Goal: Information Seeking & Learning: Check status

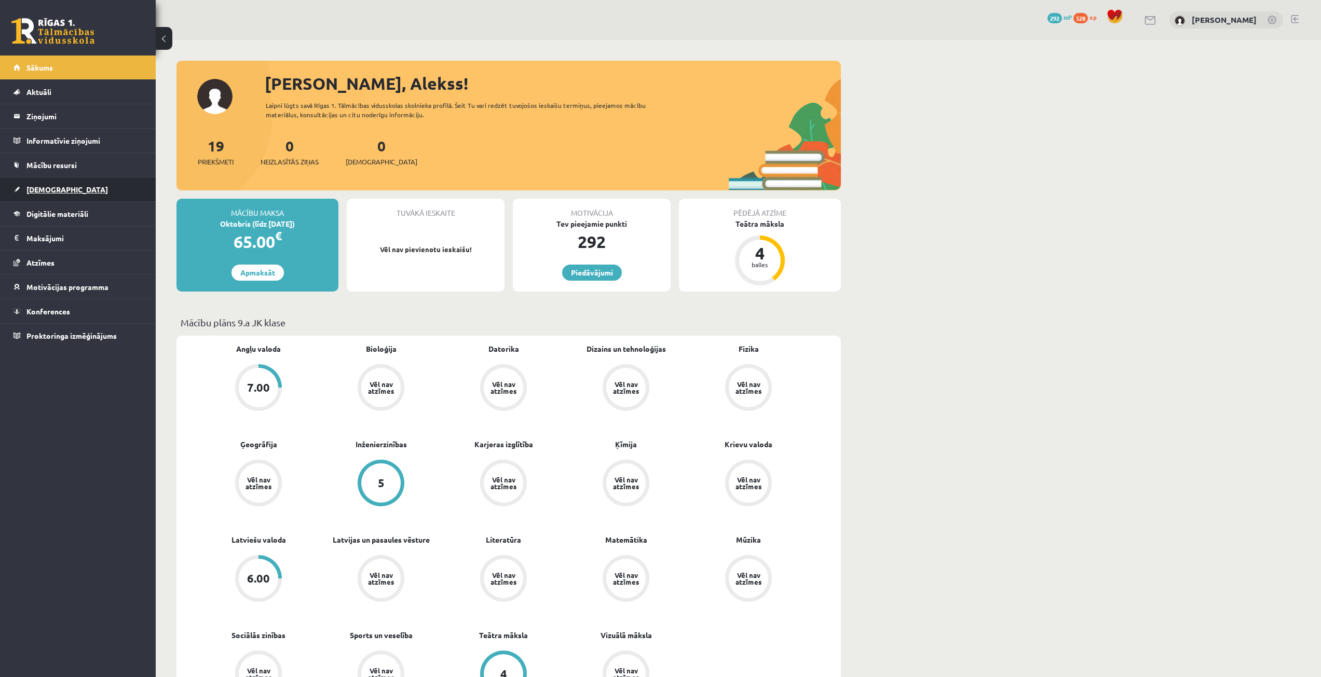
click at [64, 186] on link "[DEMOGRAPHIC_DATA]" at bounding box center [77, 190] width 129 height 24
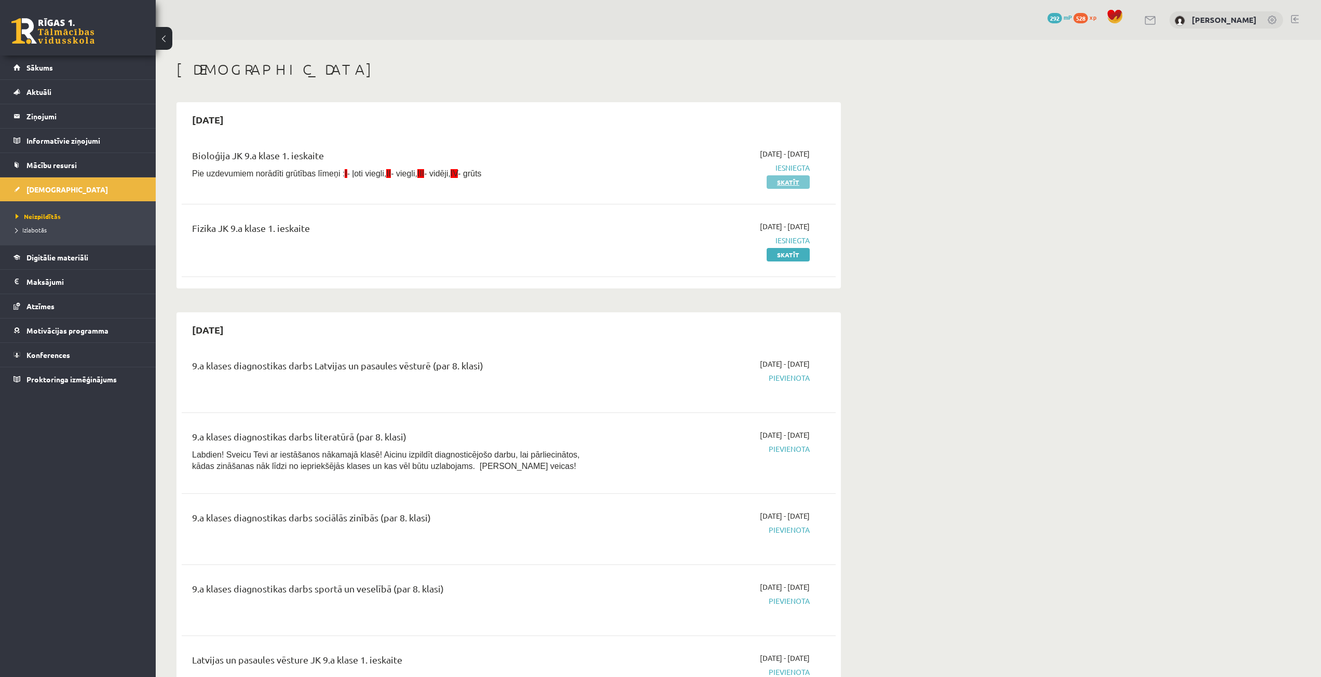
click at [799, 181] on link "Skatīt" at bounding box center [788, 181] width 43 height 13
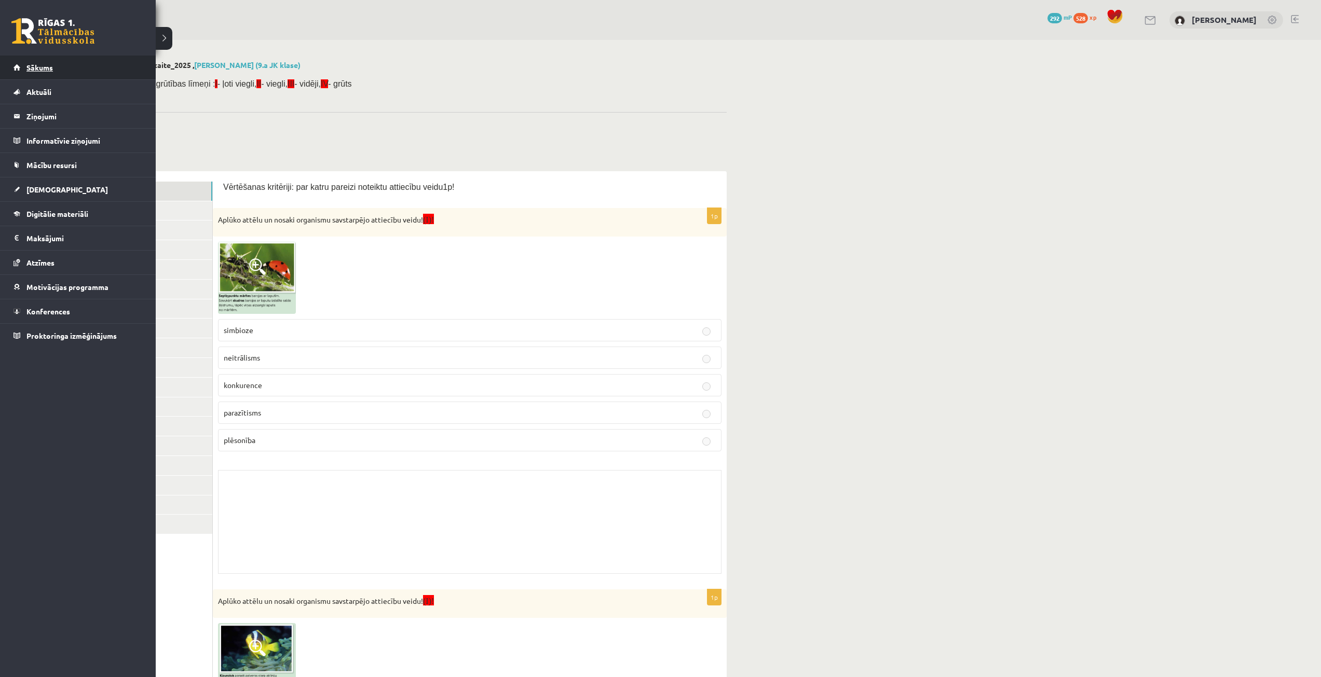
click at [42, 63] on span "Sākums" at bounding box center [39, 67] width 26 height 9
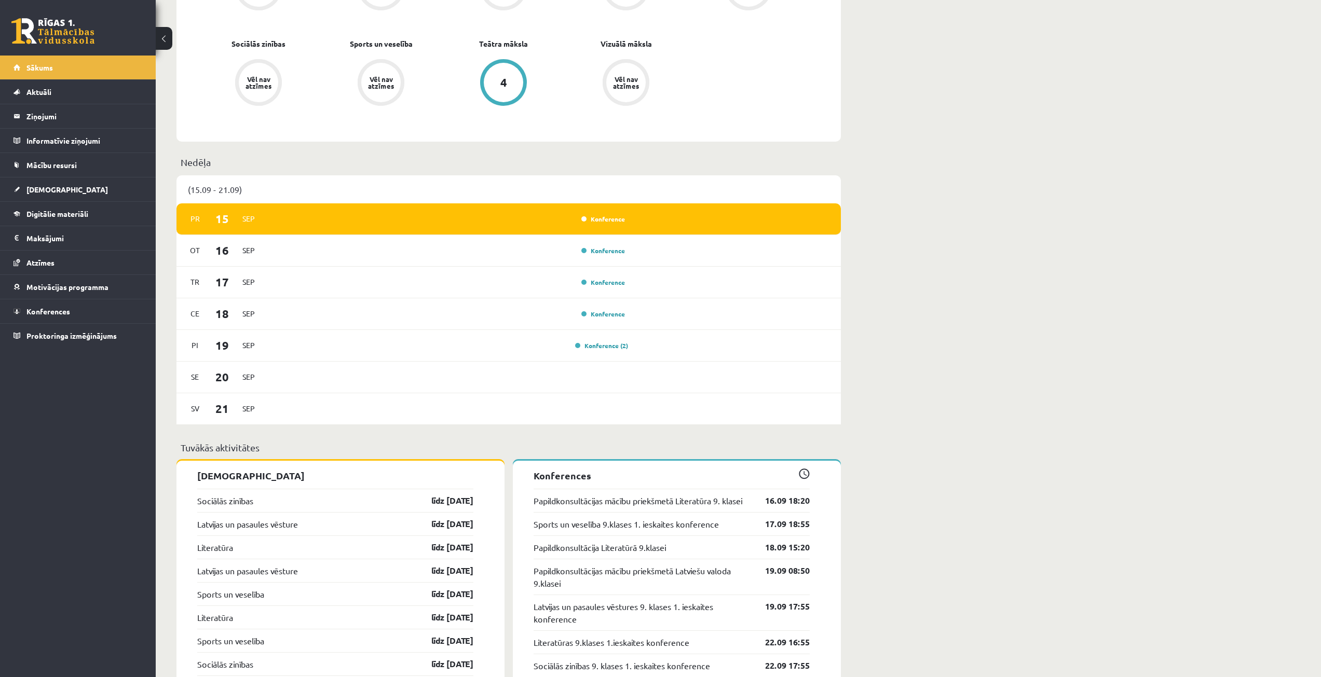
scroll to position [592, 0]
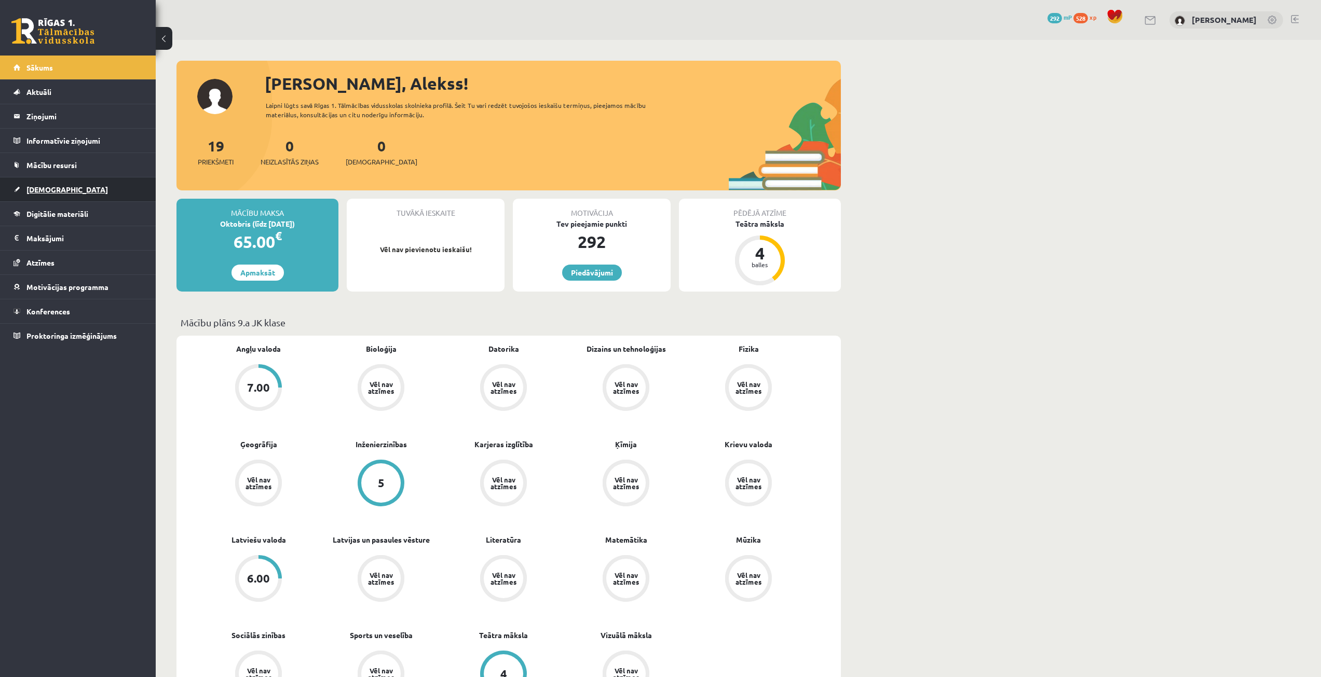
scroll to position [592, 0]
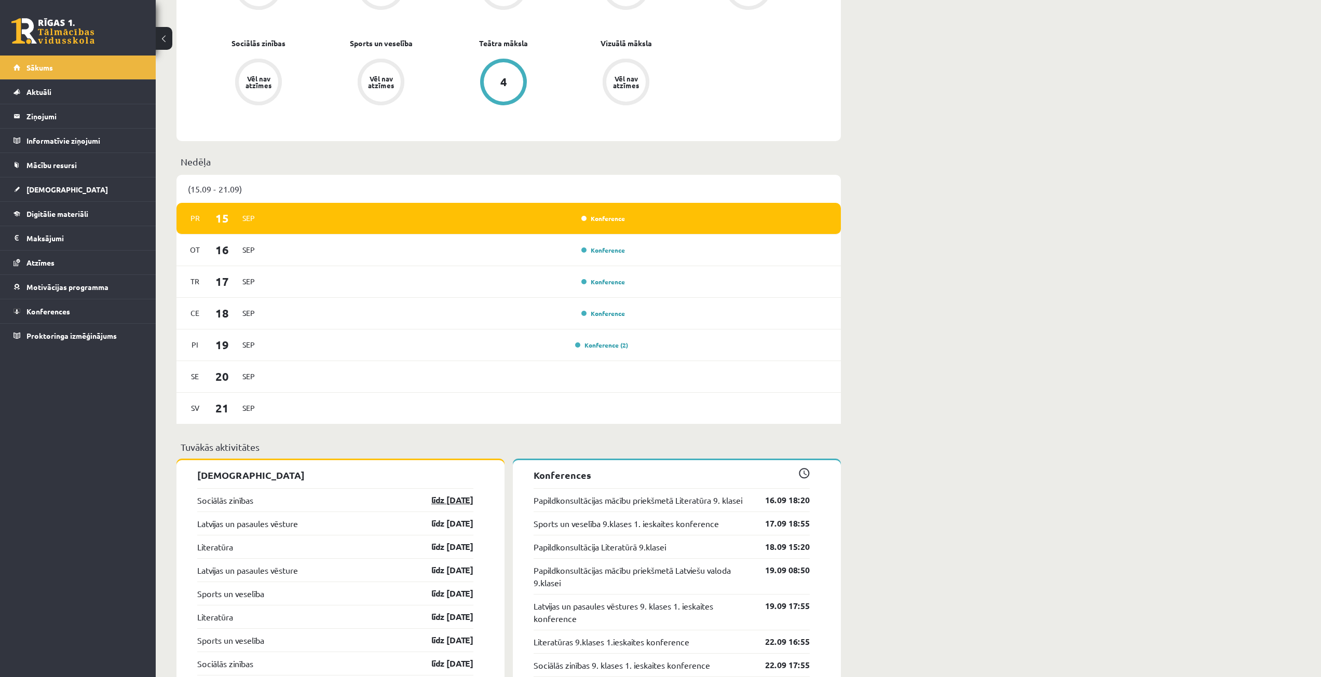
click at [452, 503] on link "līdz 30.09.25" at bounding box center [443, 500] width 60 height 12
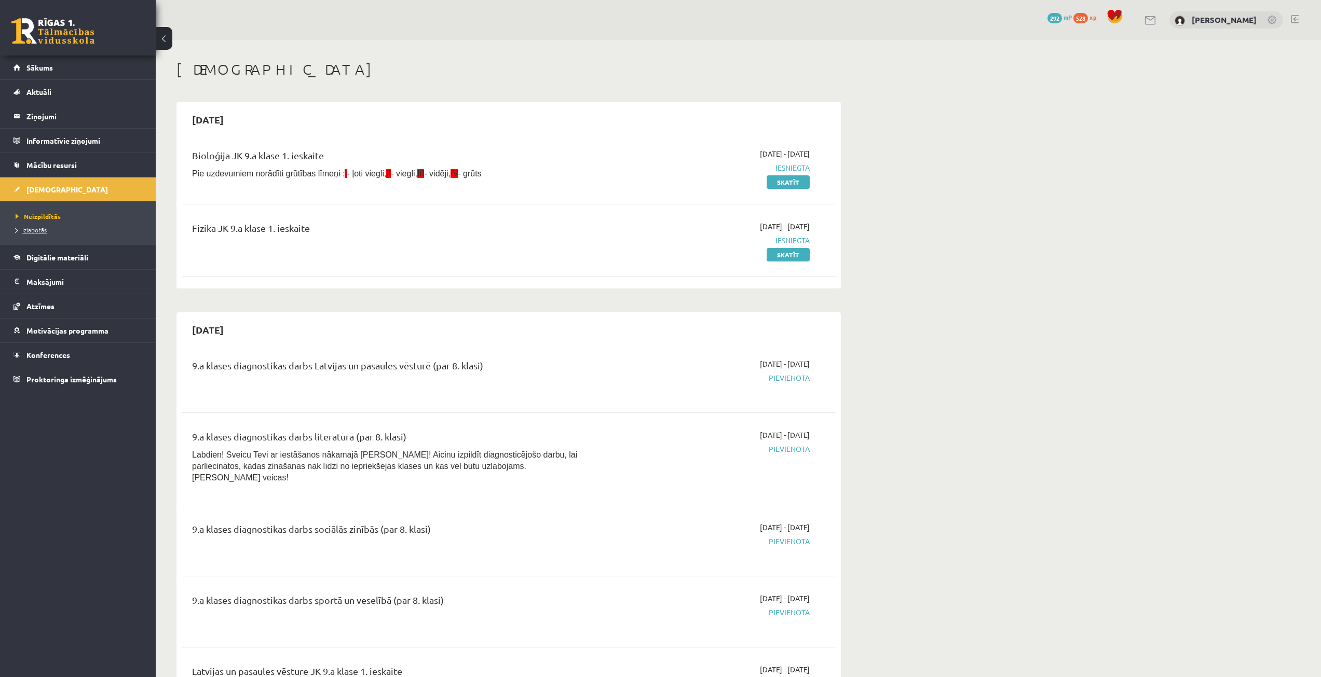
click at [26, 226] on span "Izlabotās" at bounding box center [31, 230] width 31 height 8
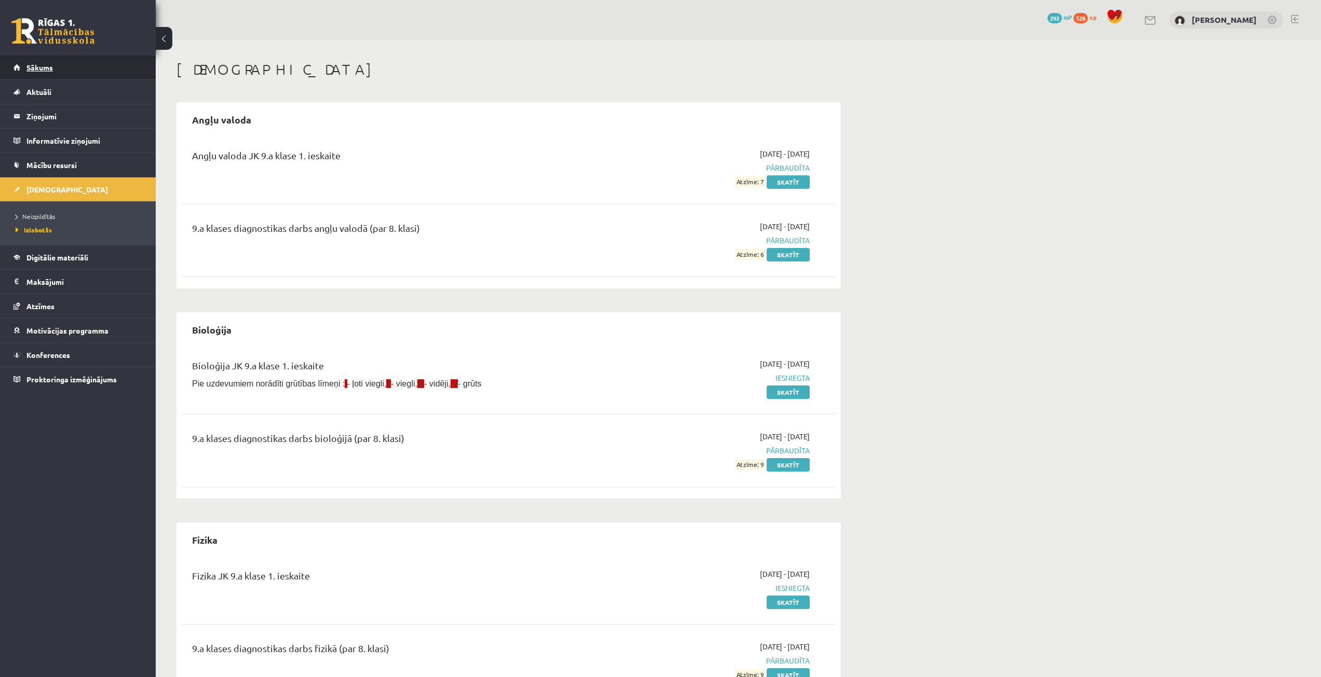
click at [33, 69] on span "Sākums" at bounding box center [39, 67] width 26 height 9
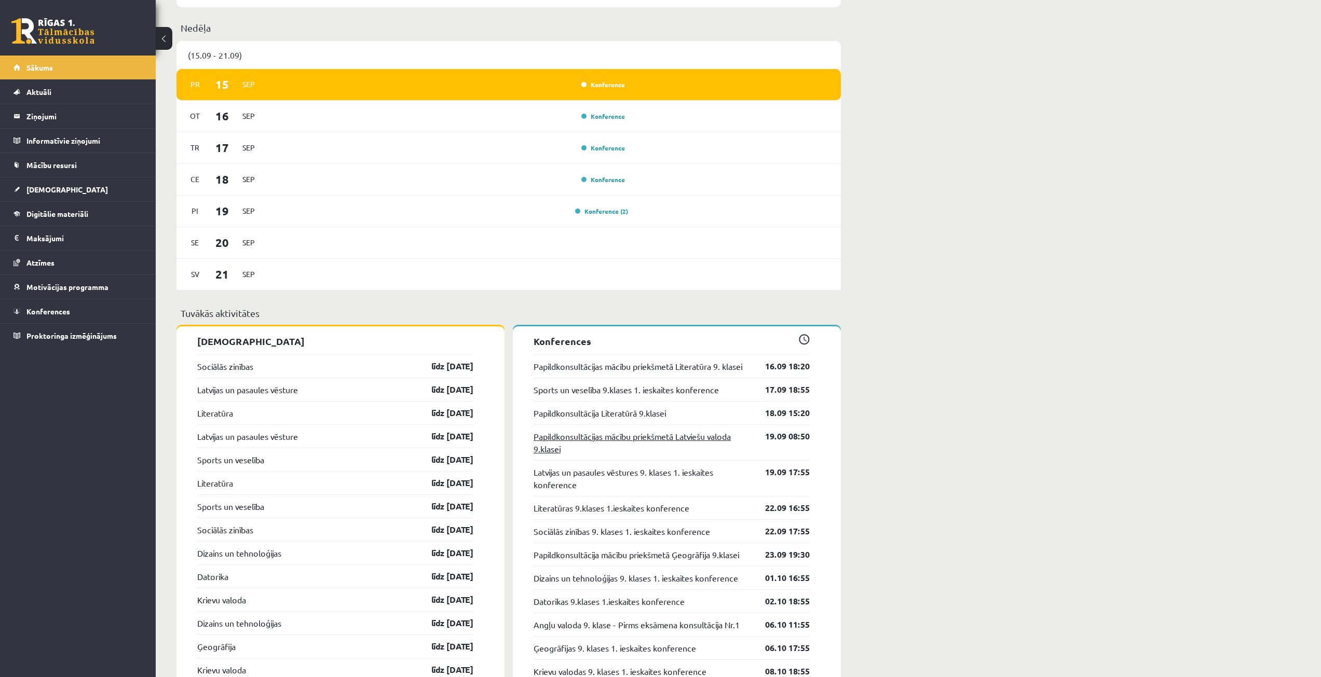
scroll to position [727, 0]
click at [459, 371] on link "līdz 30.09.25" at bounding box center [443, 366] width 60 height 12
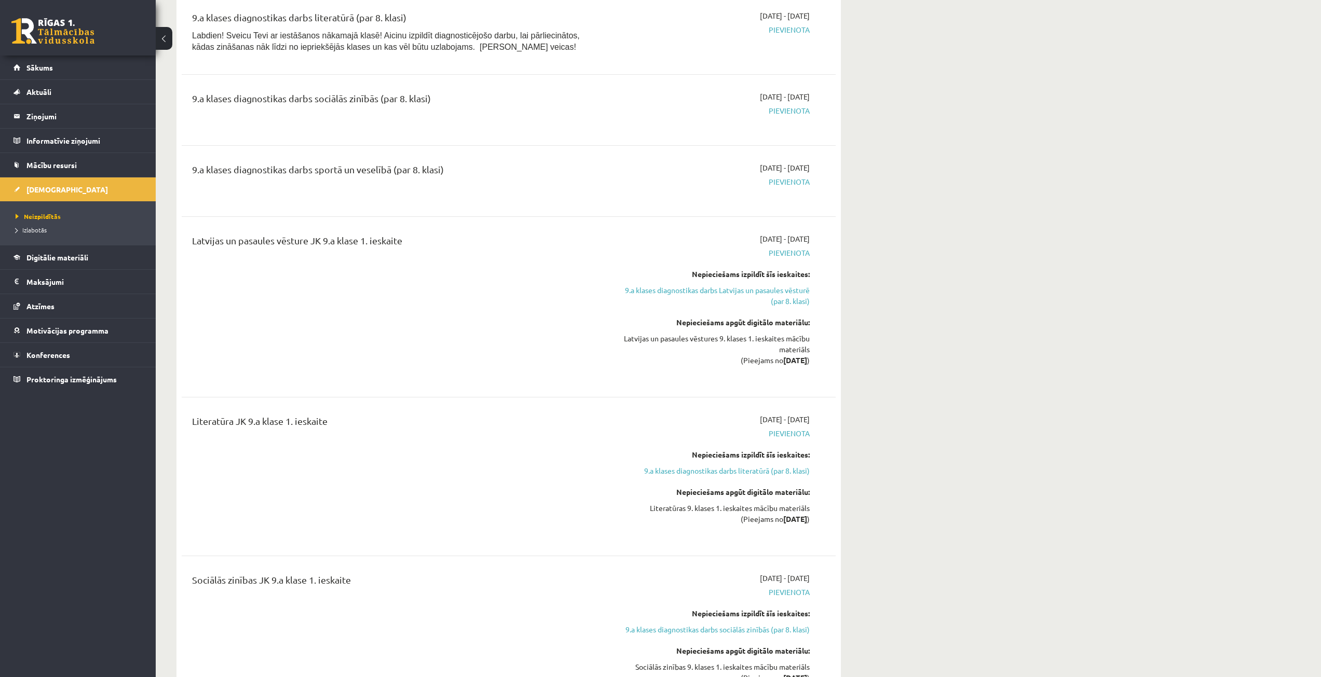
scroll to position [519, 0]
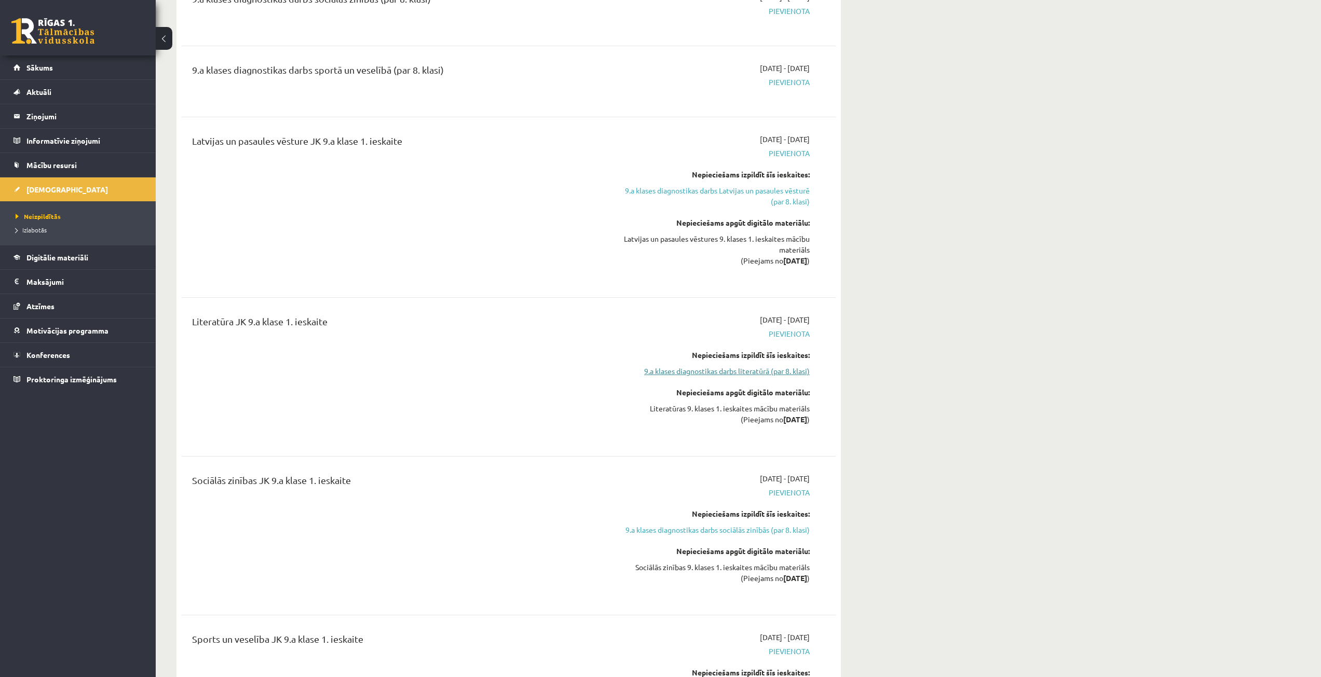
click at [730, 368] on link "9.a klases diagnostikas darbs literatūrā (par 8. klasi)" at bounding box center [712, 371] width 196 height 11
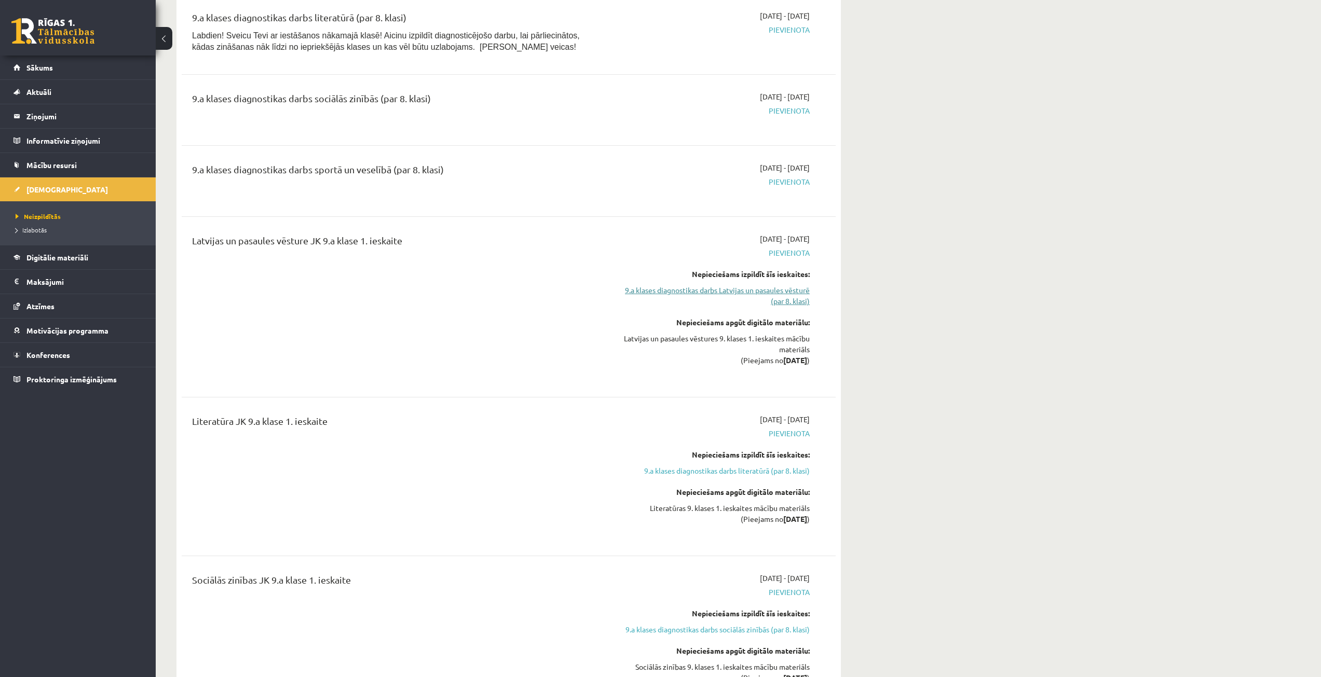
click at [751, 297] on link "9.a klases diagnostikas darbs Latvijas un pasaules vēsturē (par 8. klasi)" at bounding box center [712, 296] width 196 height 22
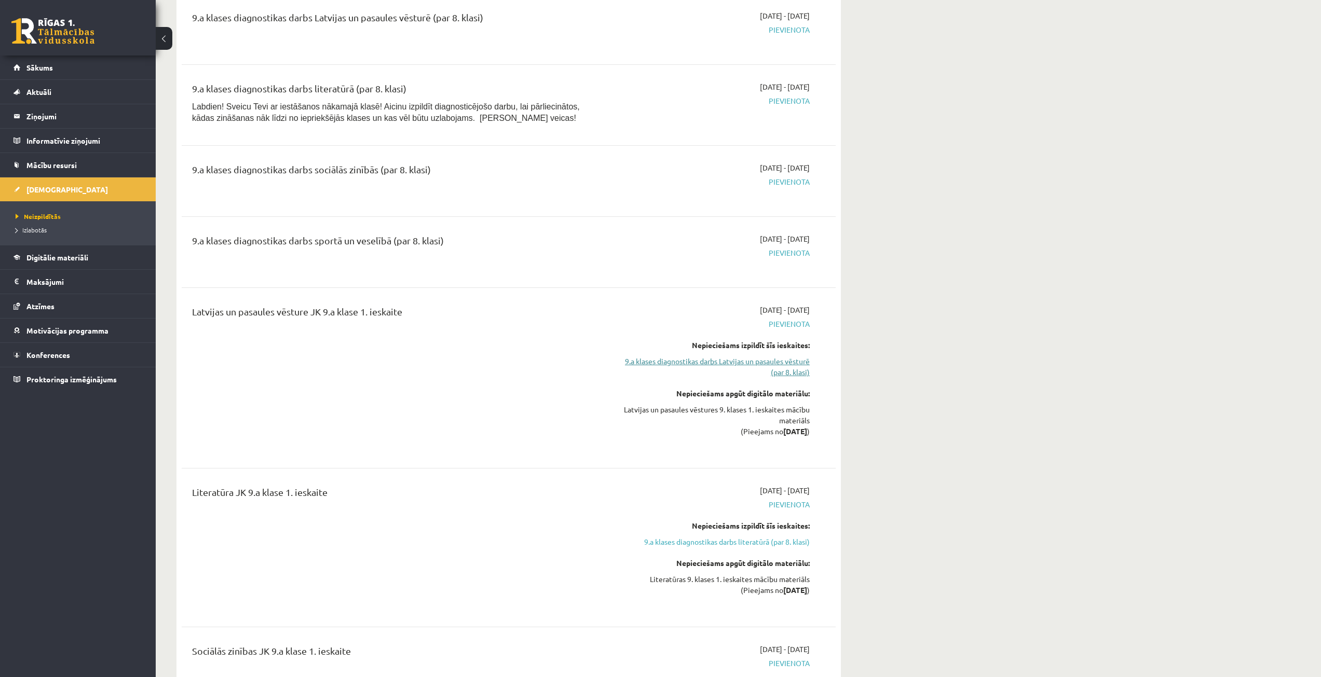
click at [743, 359] on link "9.a klases diagnostikas darbs Latvijas un pasaules vēsturē (par 8. klasi)" at bounding box center [712, 367] width 196 height 22
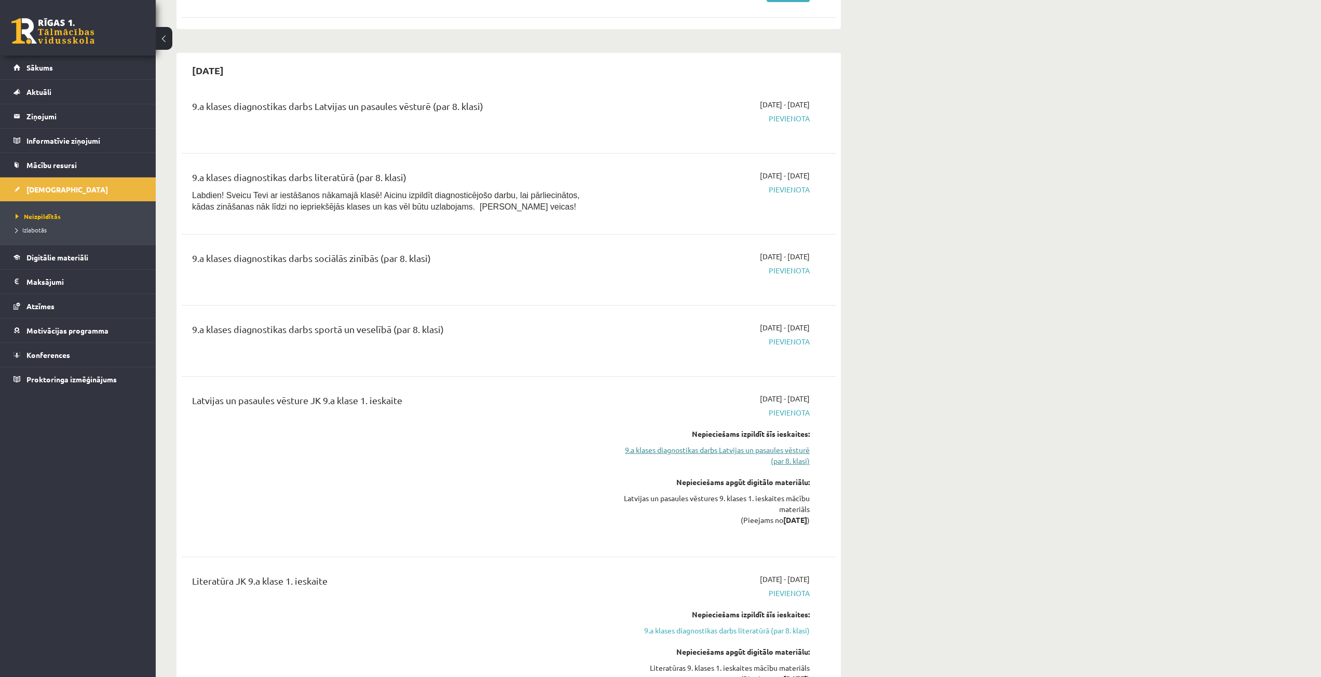
scroll to position [571, 0]
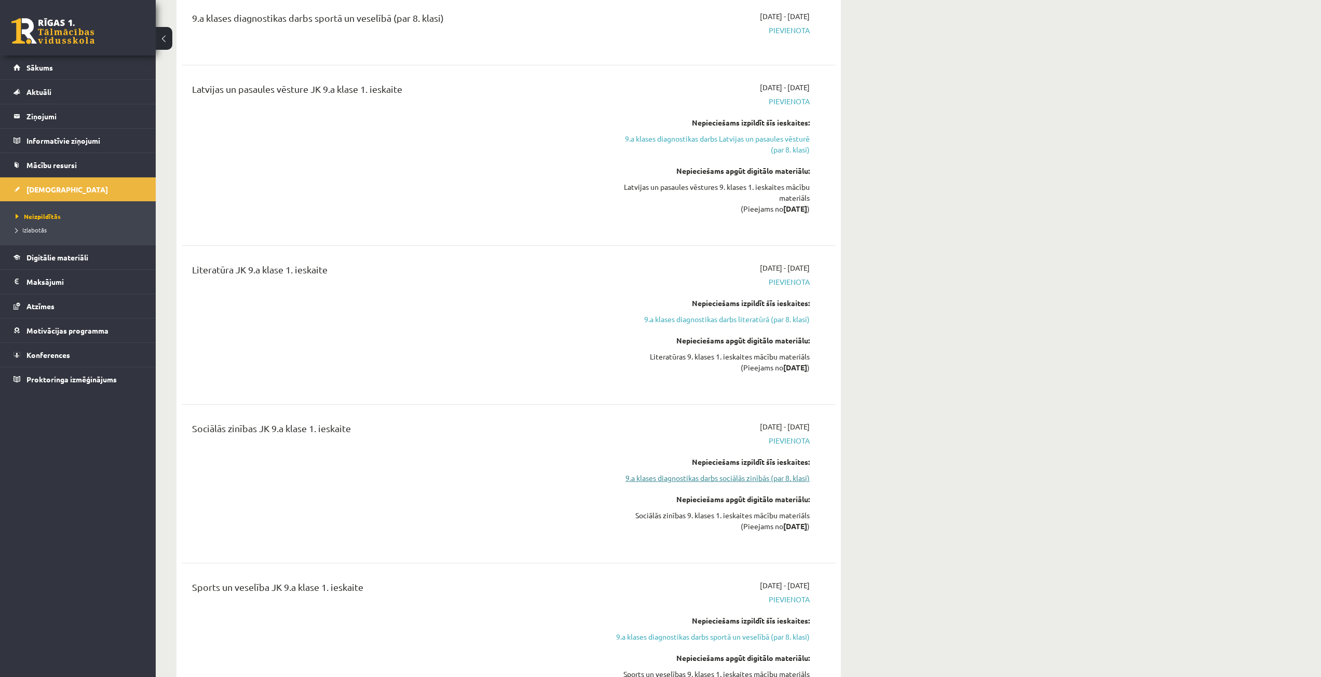
click at [759, 477] on link "9.a klases diagnostikas darbs sociālās zinībās (par 8. klasi)" at bounding box center [712, 478] width 196 height 11
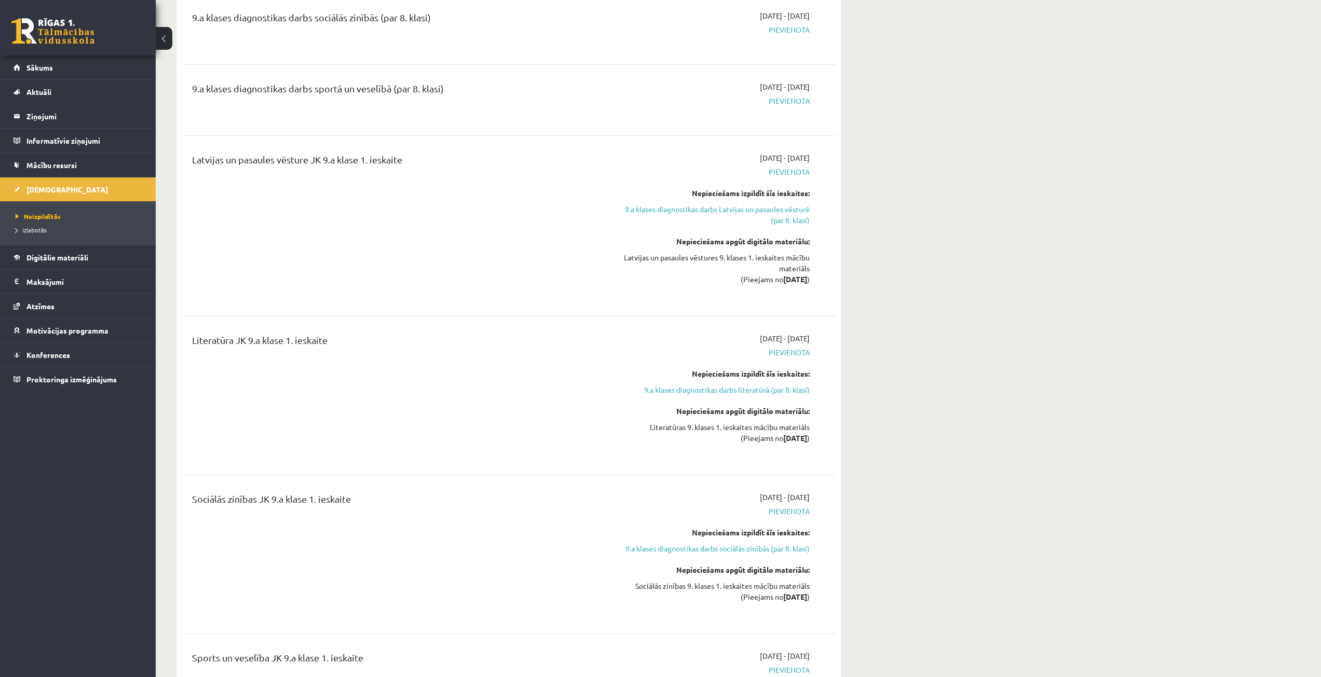
click at [738, 397] on div "2025-09-16 - 2025-09-30 Pievienota Nepieciešams izpildīt šīs ieskaites: 9.a kla…" at bounding box center [711, 395] width 211 height 125
click at [738, 394] on link "9.a klases diagnostikas darbs literatūrā (par 8. klasi)" at bounding box center [712, 390] width 196 height 11
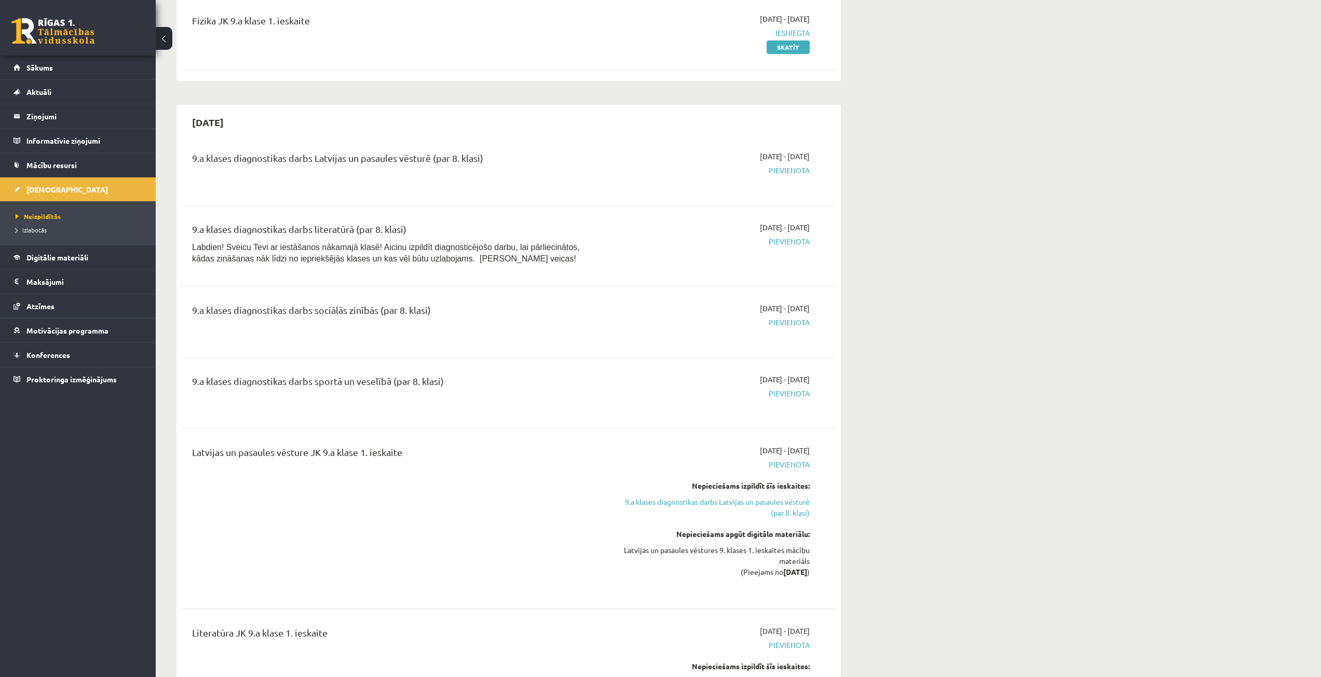
scroll to position [156, 0]
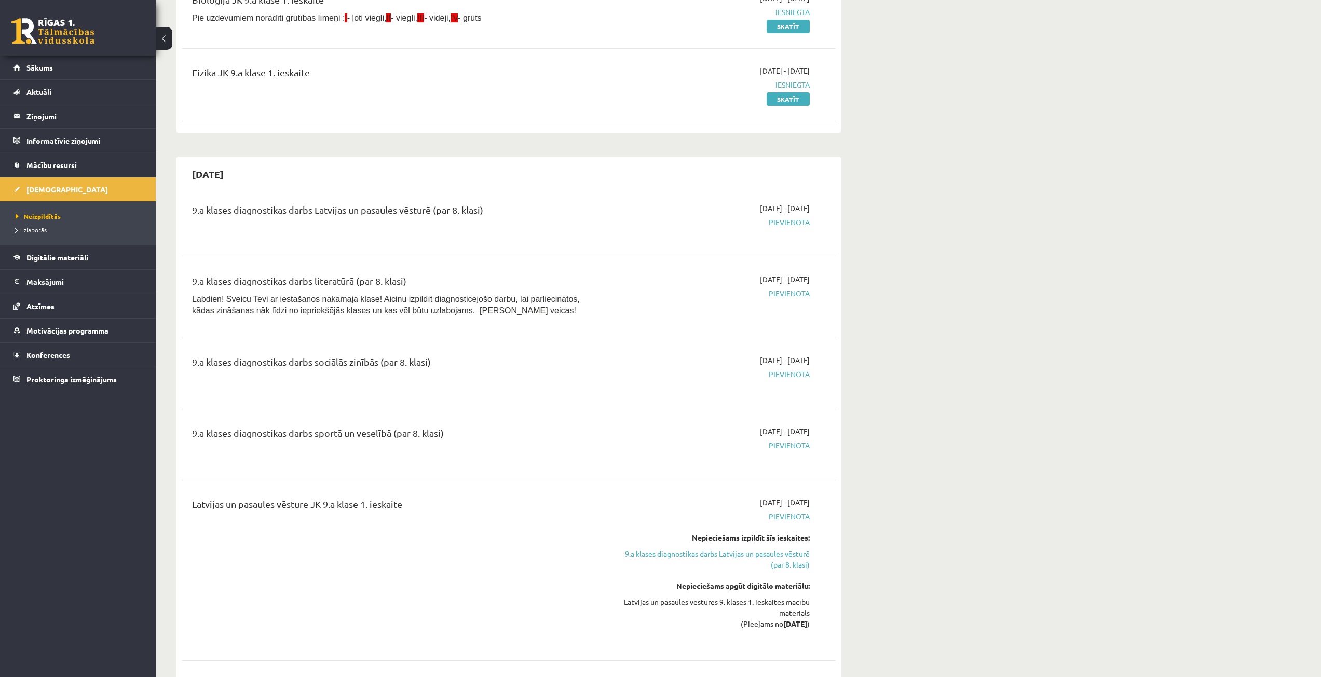
click at [825, 363] on div "9.a klases diagnostikas darbs sociālās zinībās (par 8. klasi) 2025-09-16 - 2025…" at bounding box center [508, 373] width 633 height 37
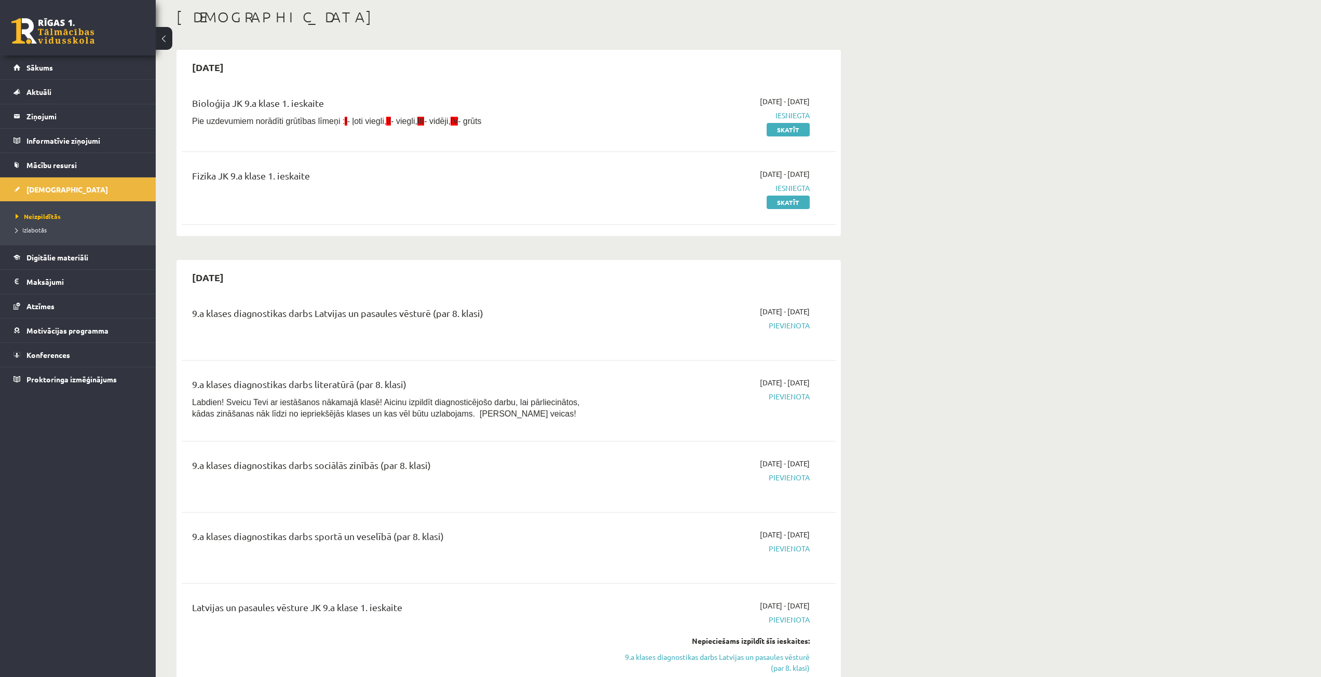
scroll to position [52, 0]
click at [45, 64] on span "Sākums" at bounding box center [39, 67] width 26 height 9
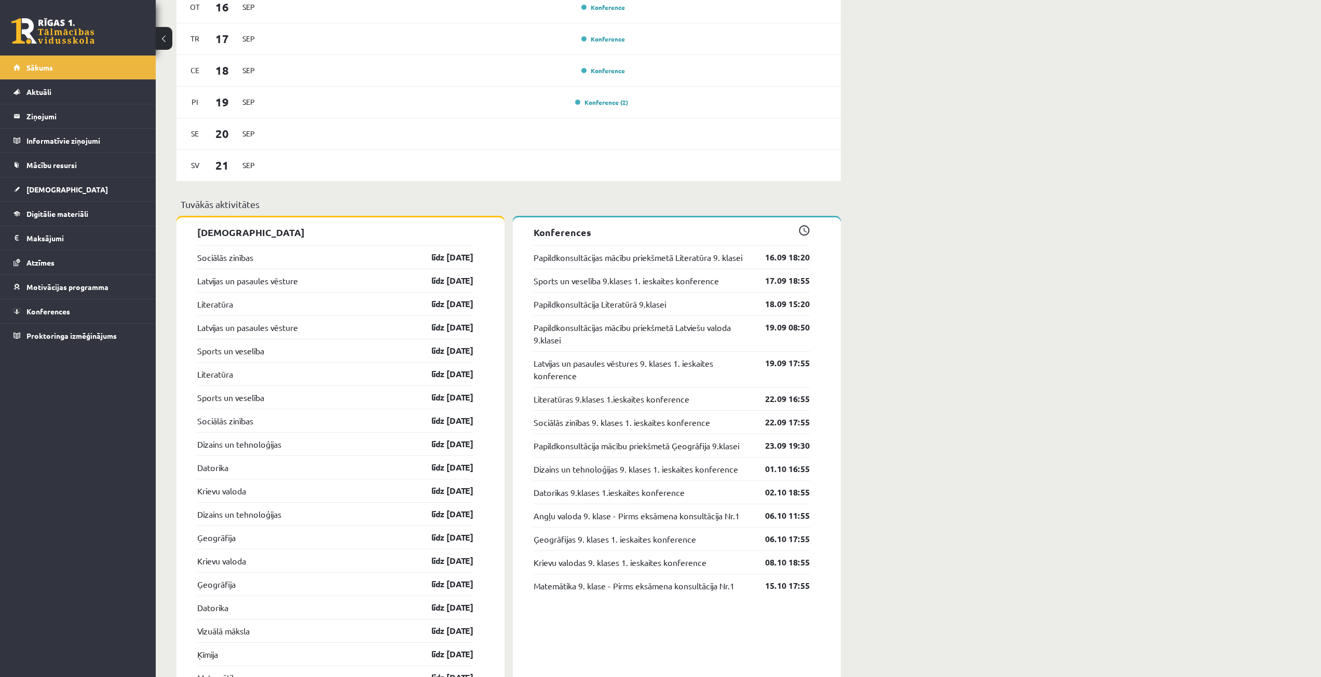
scroll to position [831, 0]
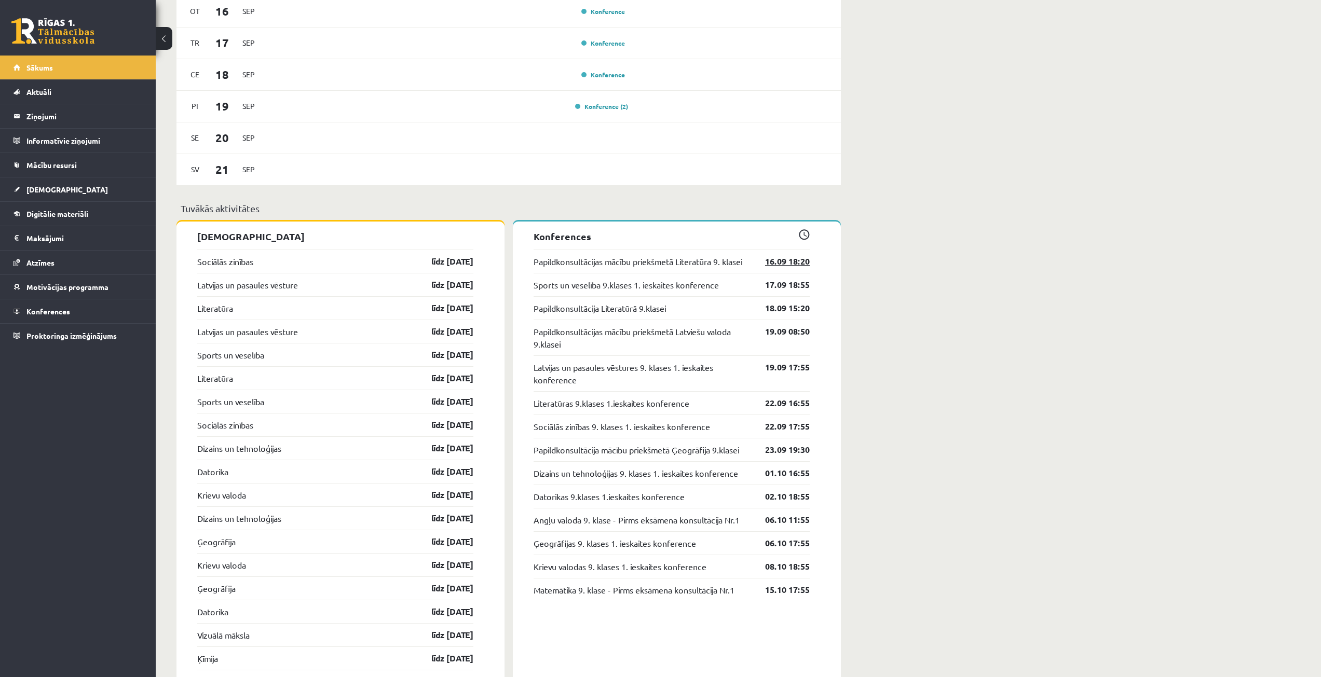
click at [788, 263] on link "16.09 18:20" at bounding box center [780, 261] width 60 height 12
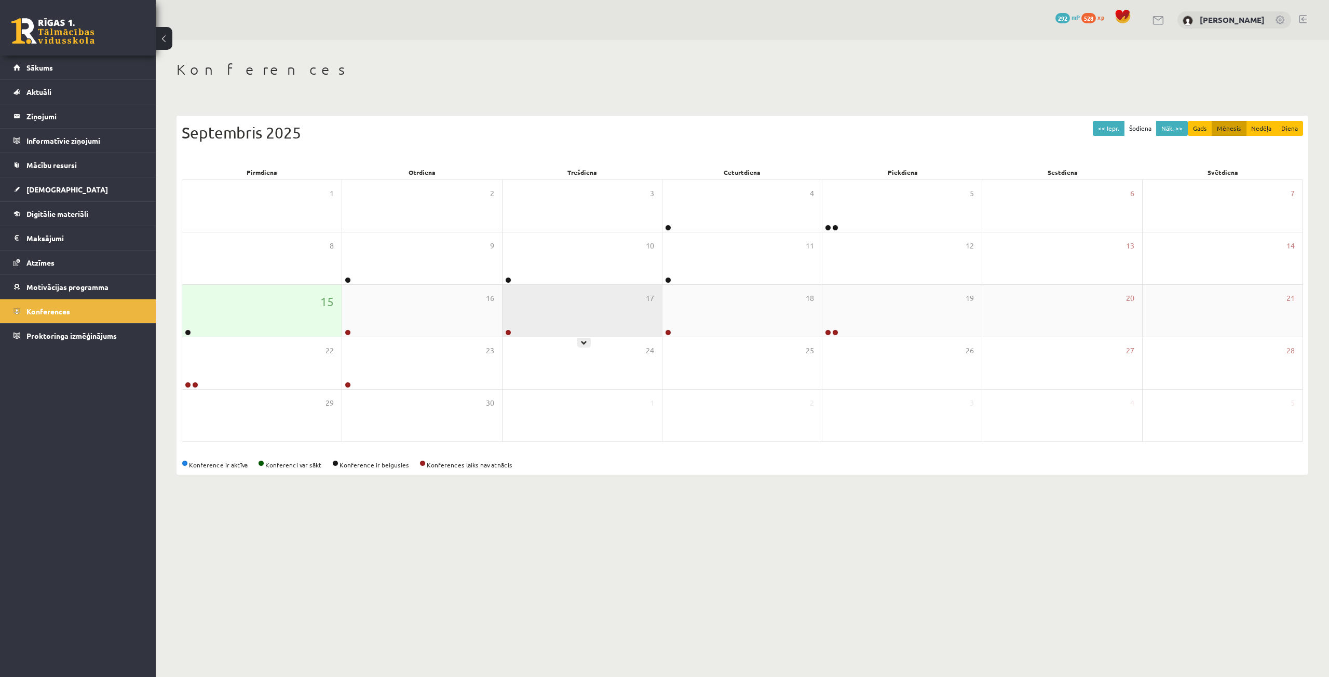
click at [511, 334] on div at bounding box center [507, 333] width 10 height 7
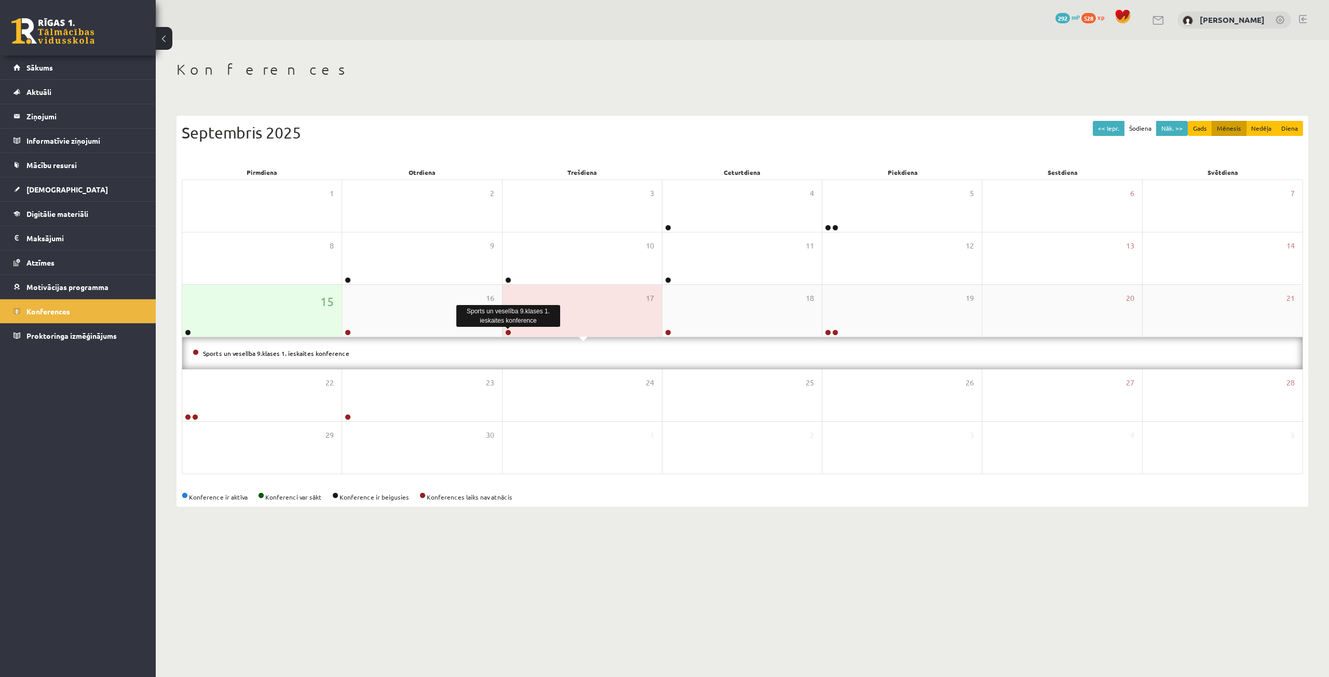
click at [508, 333] on link at bounding box center [508, 333] width 6 height 6
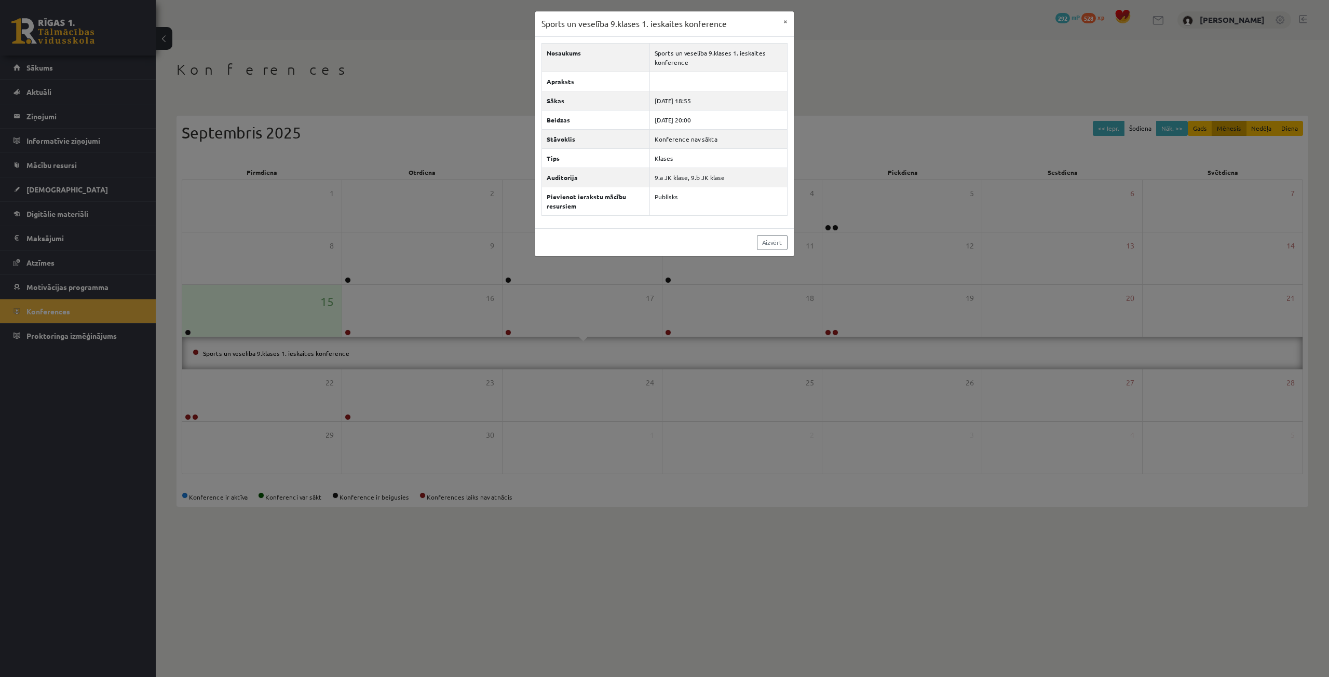
click at [515, 317] on div "Sports un veselība 9.klases 1. ieskaites konference" at bounding box center [508, 316] width 104 height 22
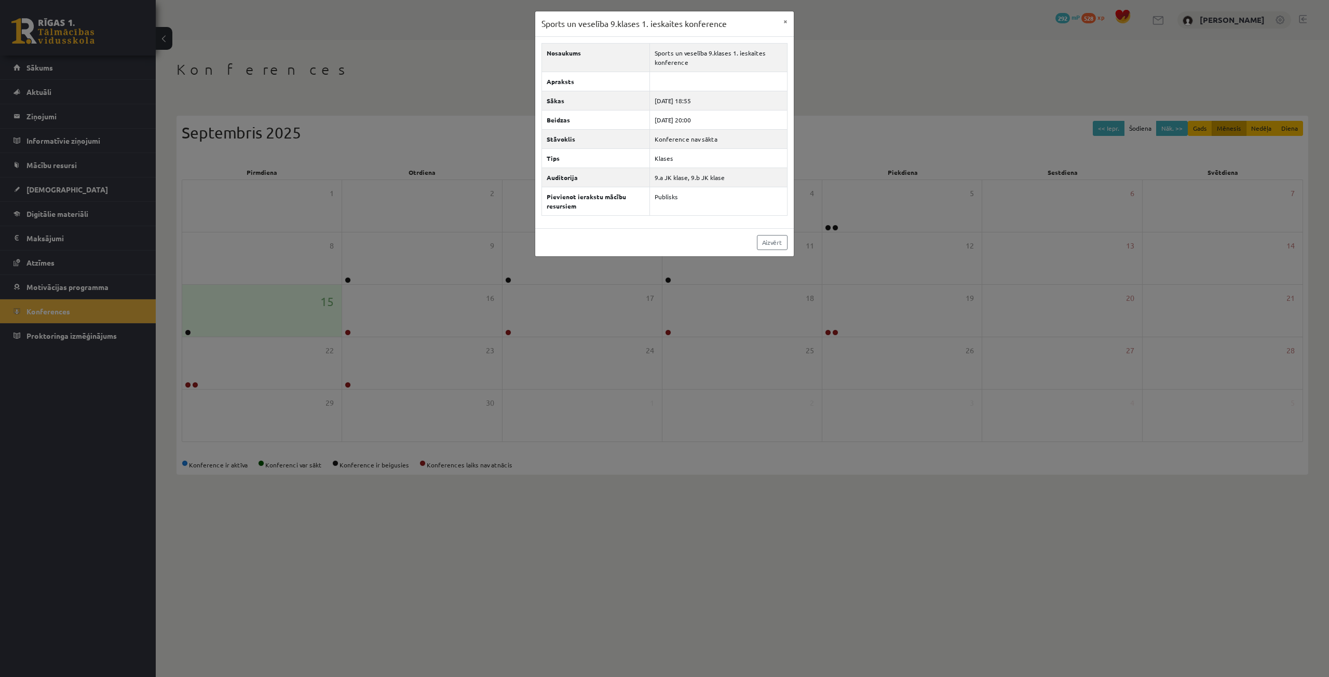
click at [677, 331] on div "Sports un veselība 9.klases 1. ieskaites konference × Nosaukums Sports un vesel…" at bounding box center [664, 338] width 1329 height 677
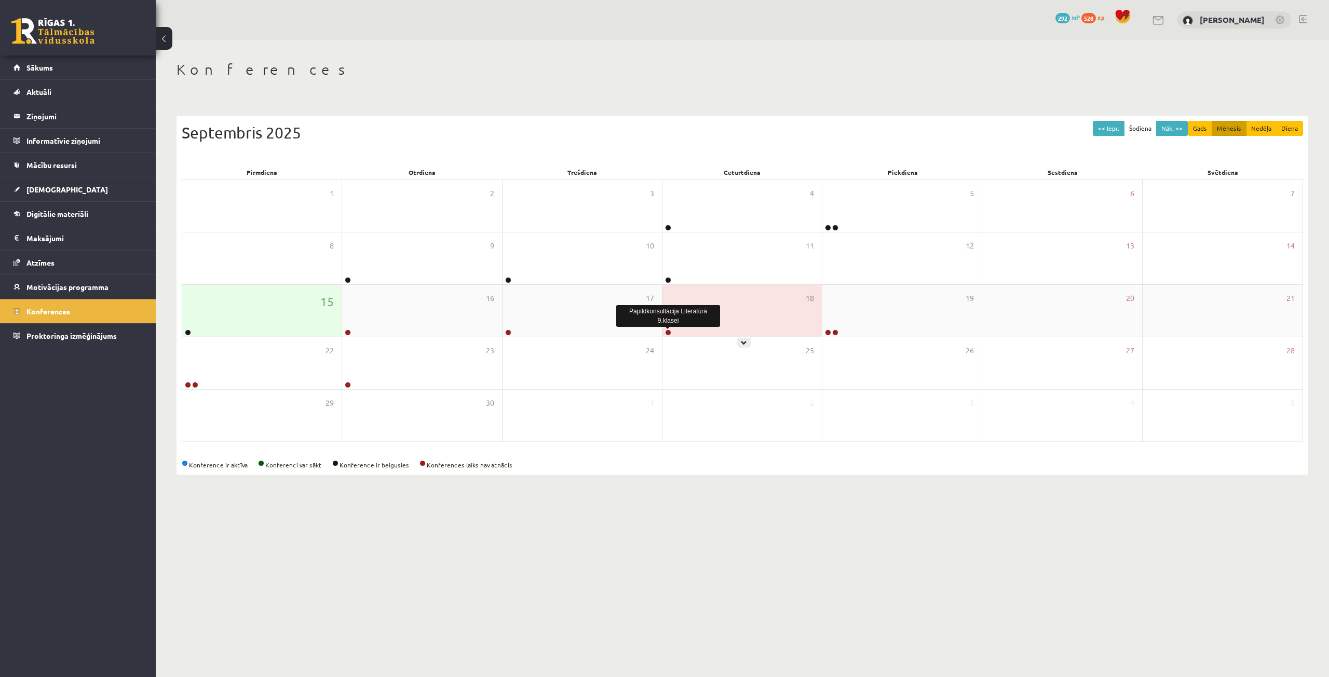
click at [669, 335] on link at bounding box center [668, 333] width 6 height 6
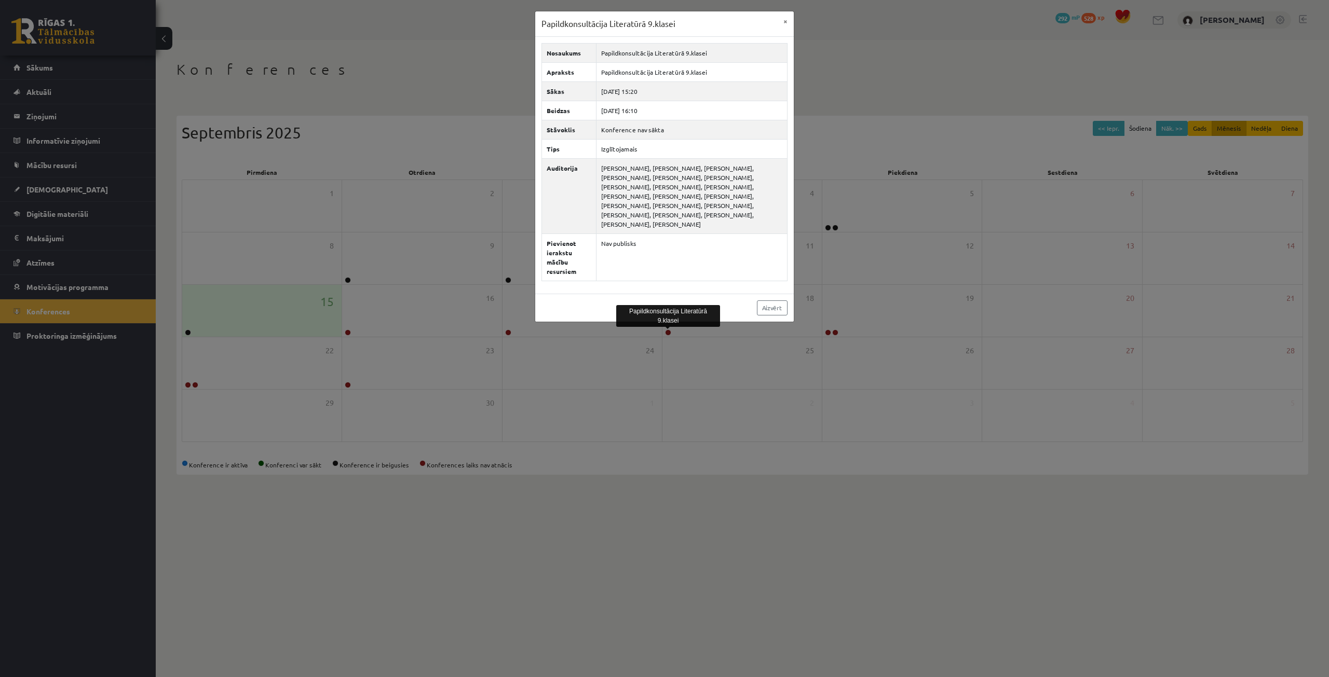
click at [502, 332] on div "Papildkonsultācija Literatūrā 9.klasei × Nosaukums Papildkonsultācija Literatūr…" at bounding box center [664, 338] width 1329 height 677
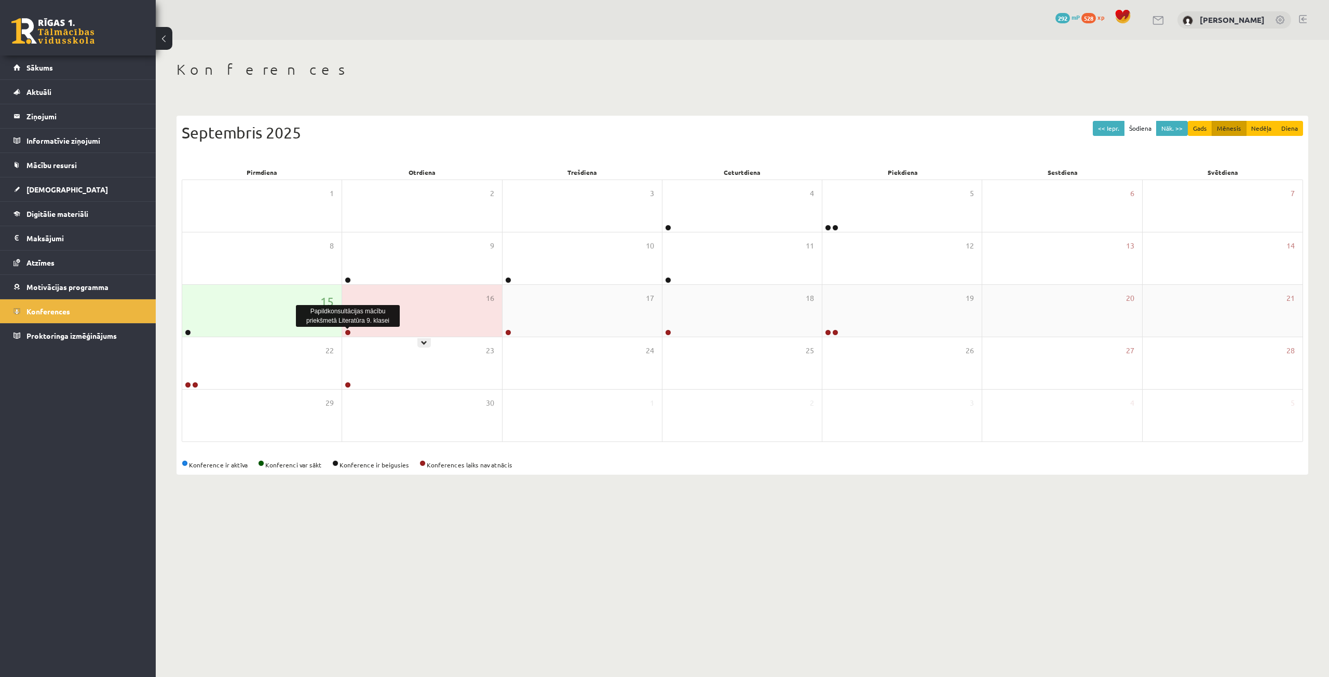
click at [349, 334] on link at bounding box center [348, 333] width 6 height 6
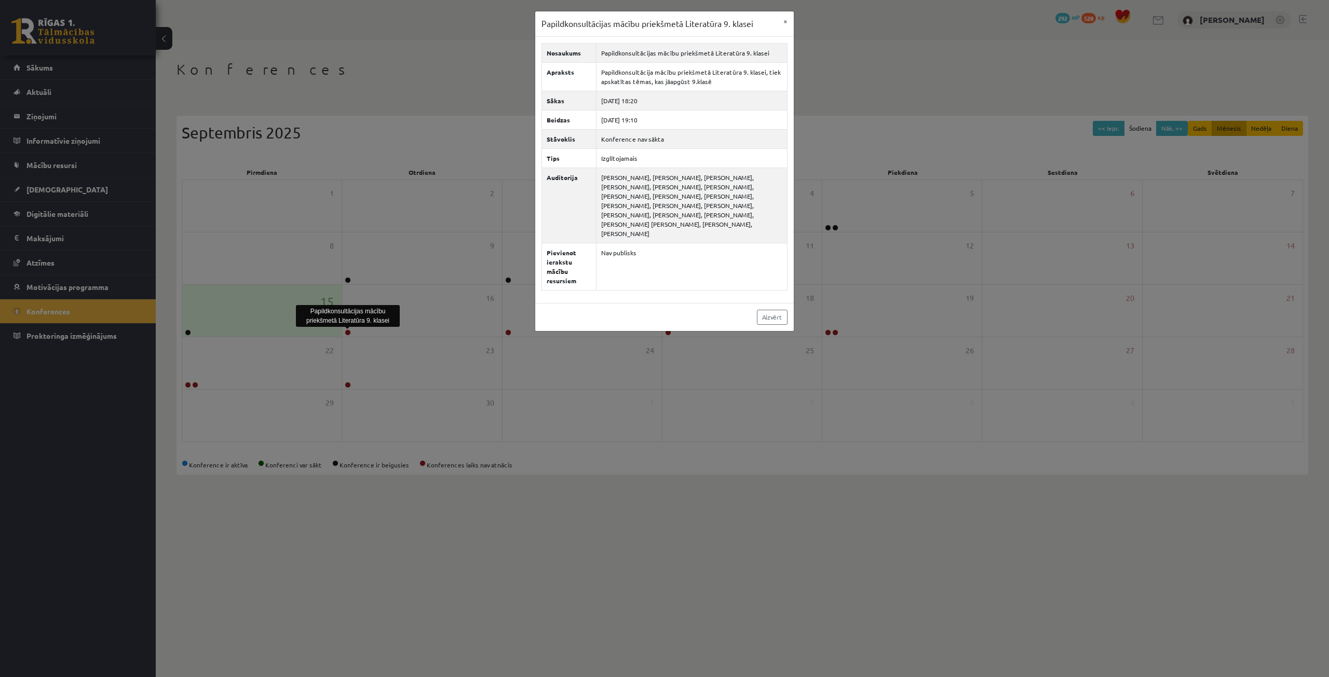
click at [394, 369] on div "Papildkonsultācijas mācību priekšmetā Literatūra 9. klasei × Nosaukums Papildko…" at bounding box center [664, 338] width 1329 height 677
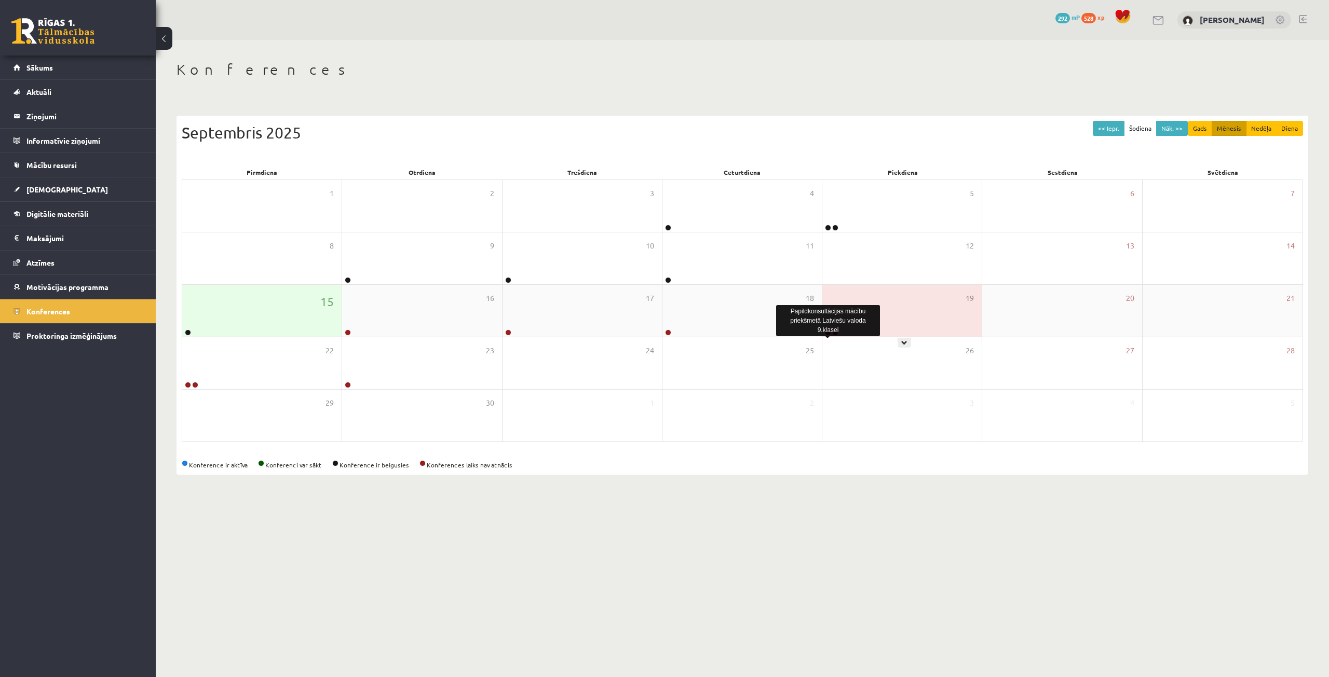
click at [828, 333] on link at bounding box center [828, 333] width 6 height 6
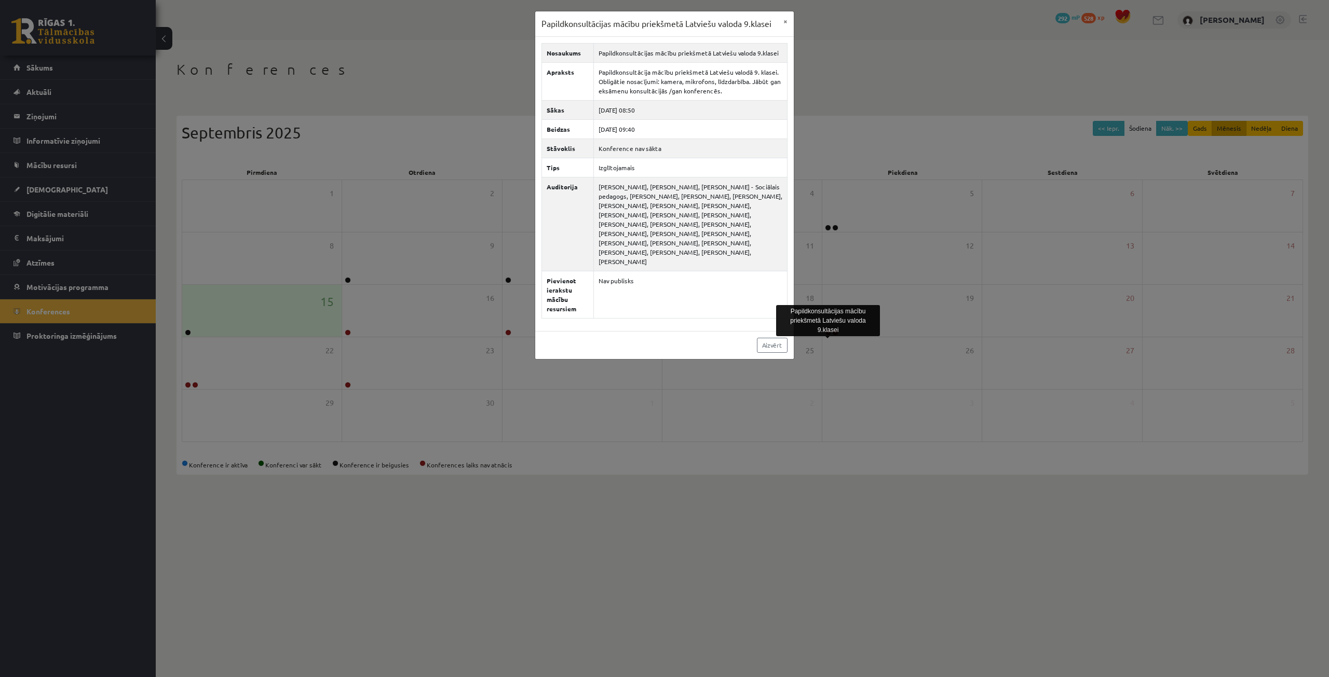
click at [802, 399] on div "Papildkonsultācijas mācību priekšmetā Latviešu valoda 9.klasei × Nosaukums Papi…" at bounding box center [664, 338] width 1329 height 677
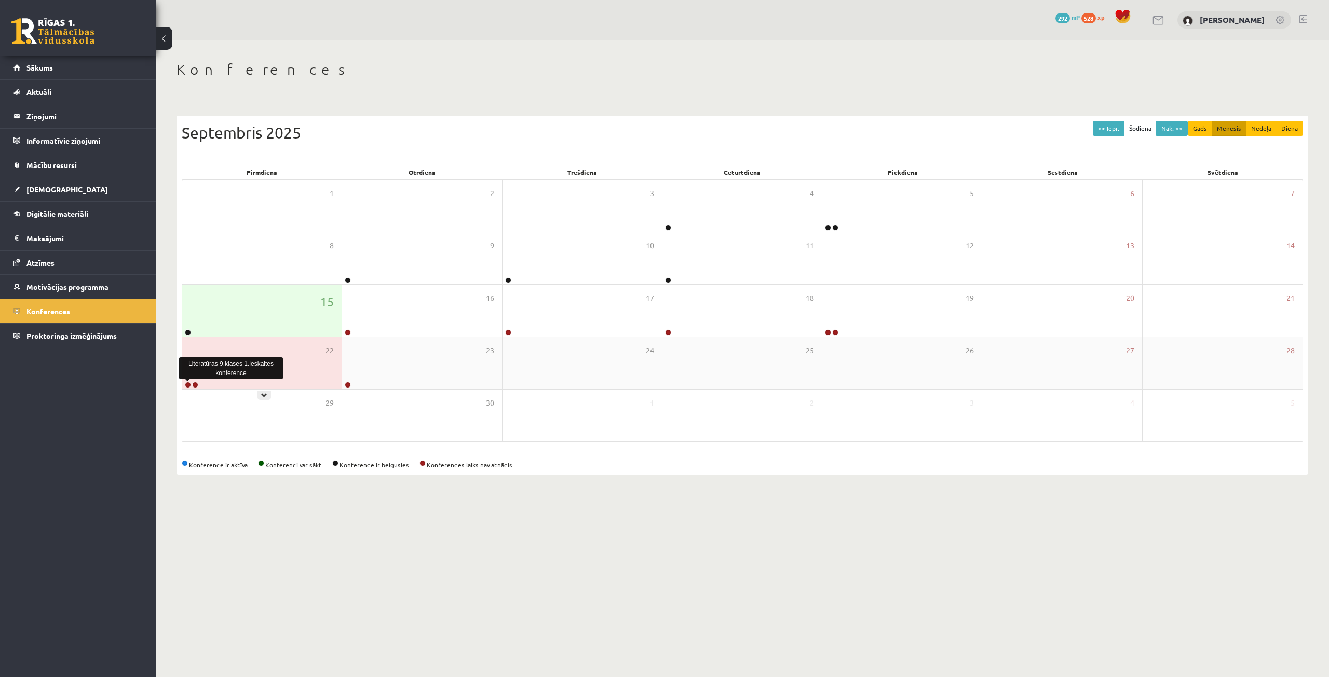
click at [187, 386] on link at bounding box center [188, 385] width 6 height 6
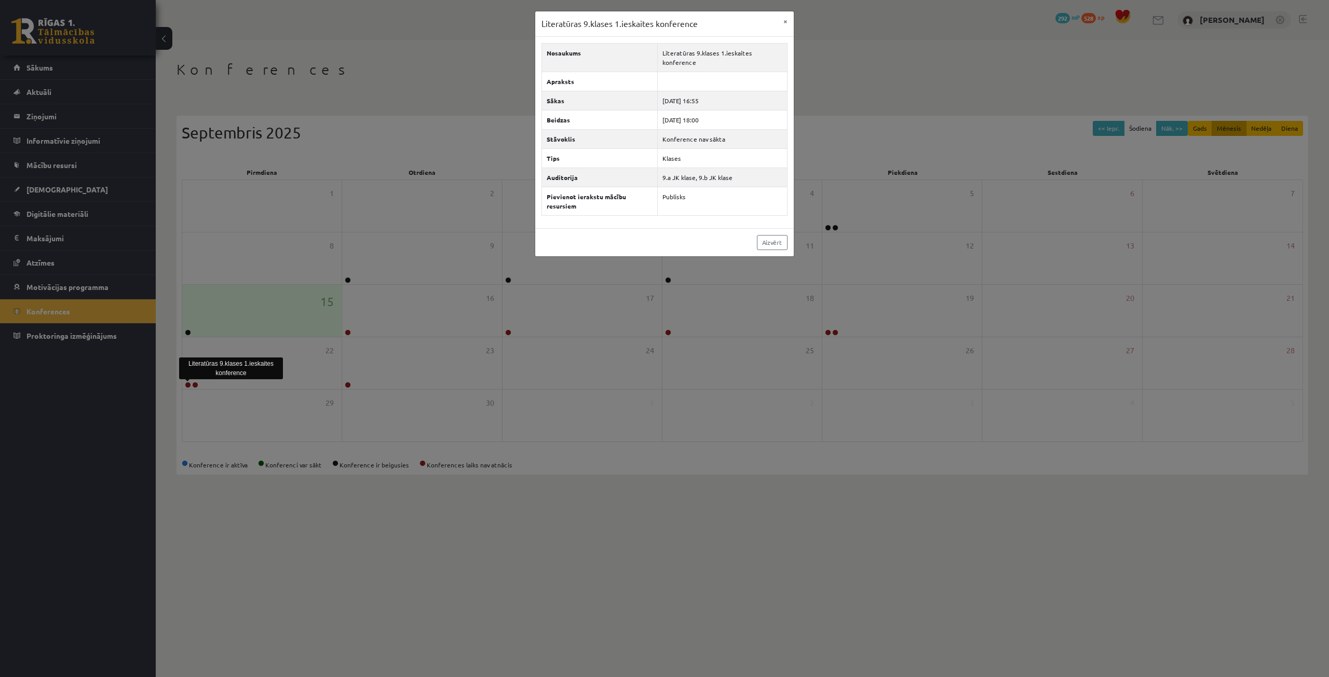
click at [462, 433] on div "Literatūras 9.klases 1.ieskaites konference × Nosaukums Literatūras 9.klases 1.…" at bounding box center [664, 338] width 1329 height 677
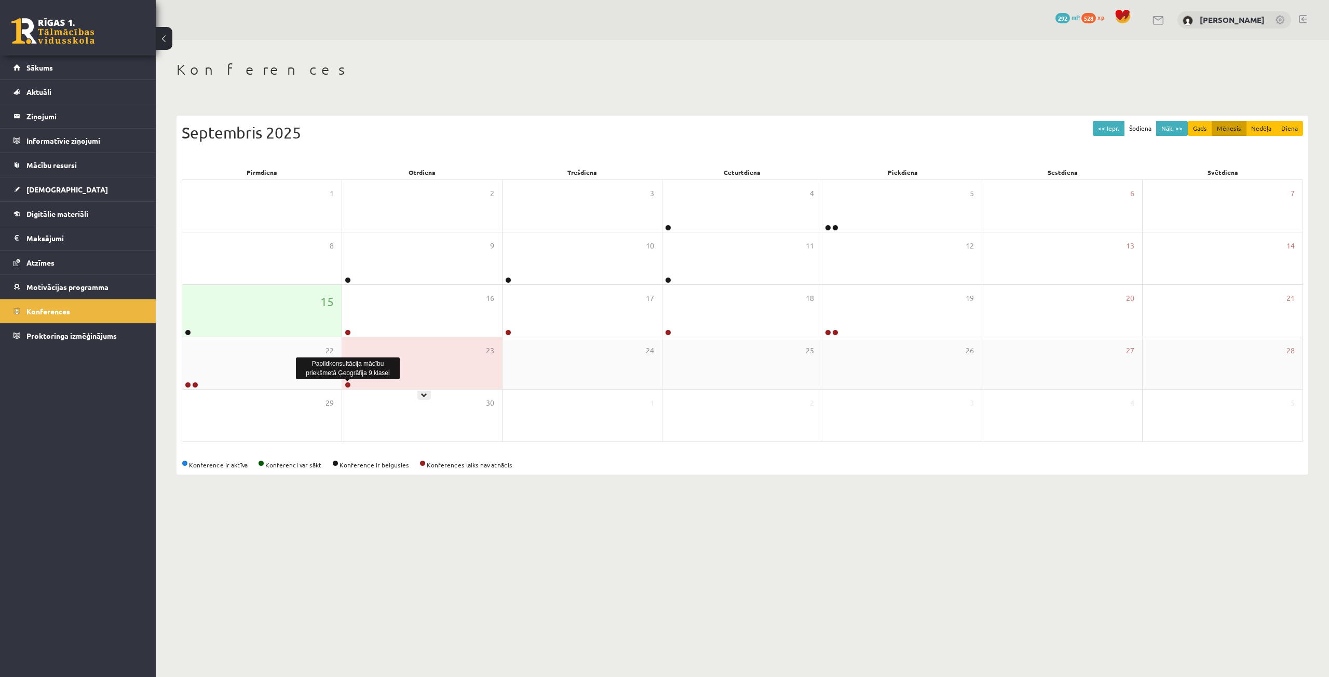
click at [349, 385] on link at bounding box center [348, 385] width 6 height 6
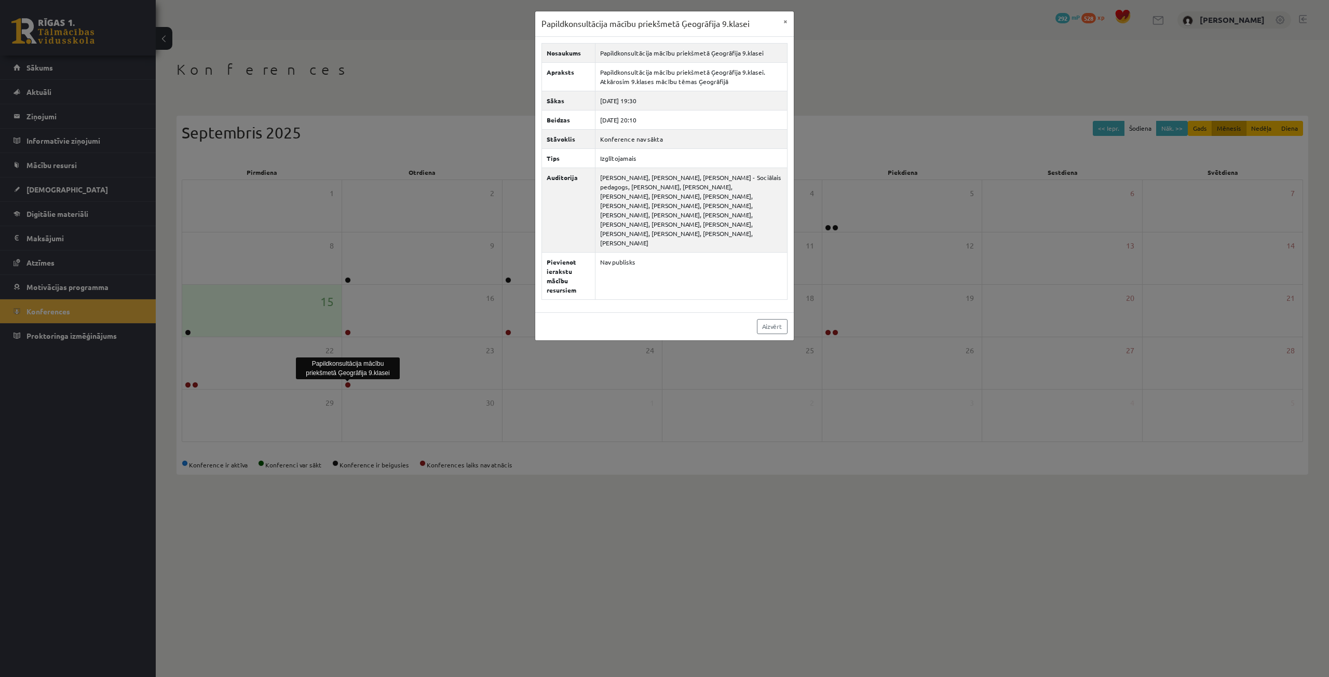
click at [354, 425] on div "Papildkonsultācija mācību priekšmetā Ģeogrāfija 9.klasei × Nosaukums Papildkons…" at bounding box center [664, 338] width 1329 height 677
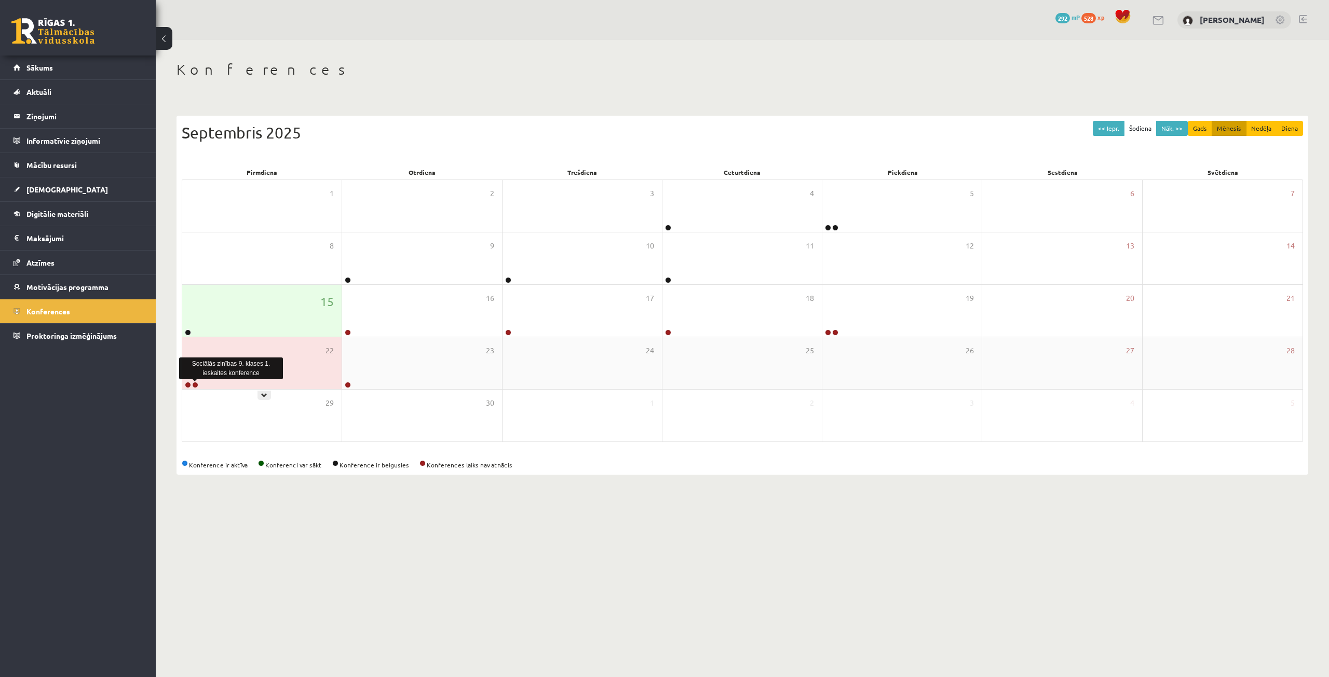
click at [196, 386] on link at bounding box center [195, 385] width 6 height 6
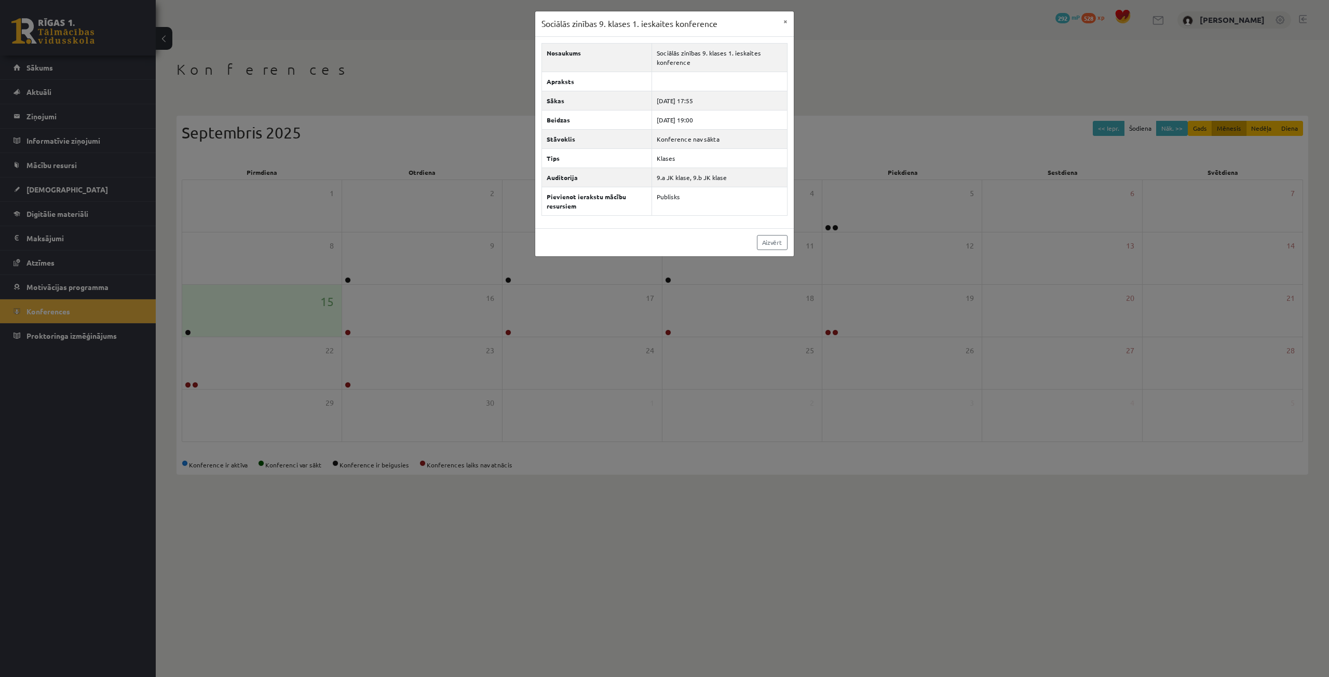
click at [749, 402] on div "Sociālās zinības 9. klases 1. ieskaites konference × Nosaukums Sociālās zinības…" at bounding box center [664, 338] width 1329 height 677
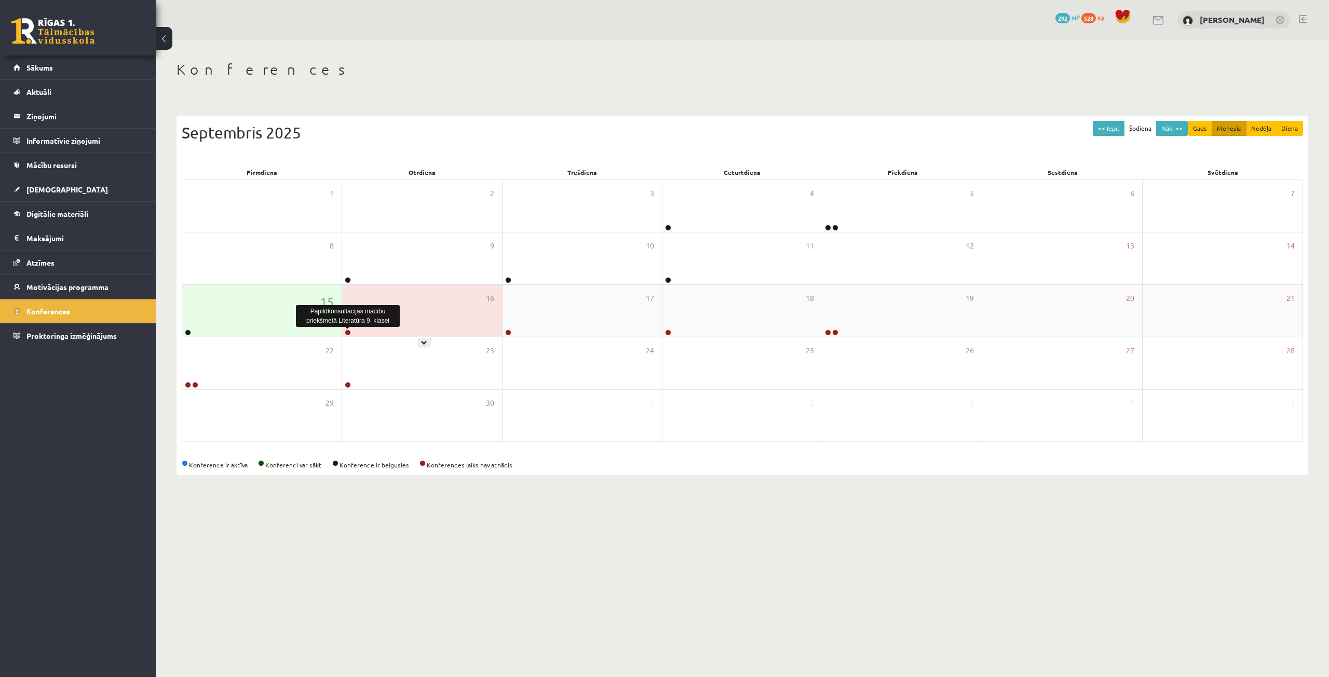
click at [349, 332] on link at bounding box center [348, 333] width 6 height 6
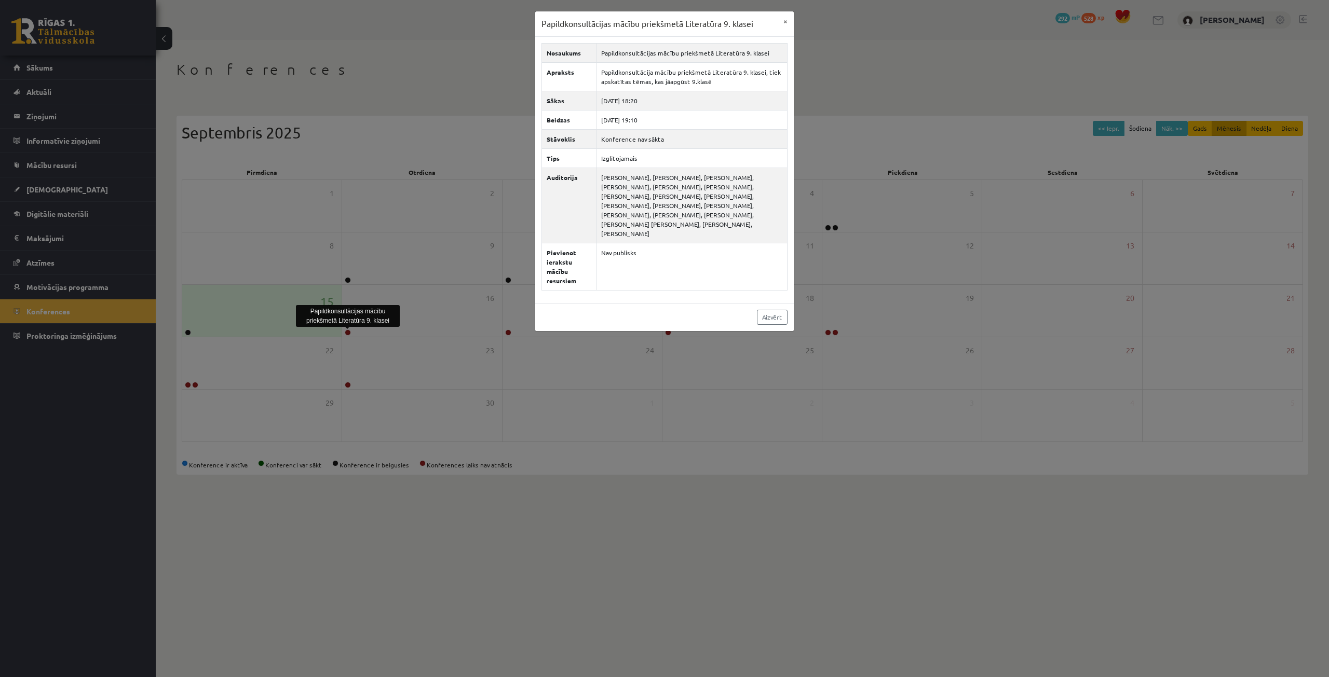
click at [824, 118] on div "Papildkonsultācijas mācību priekšmetā Literatūra 9. klasei × Nosaukums Papildko…" at bounding box center [664, 338] width 1329 height 677
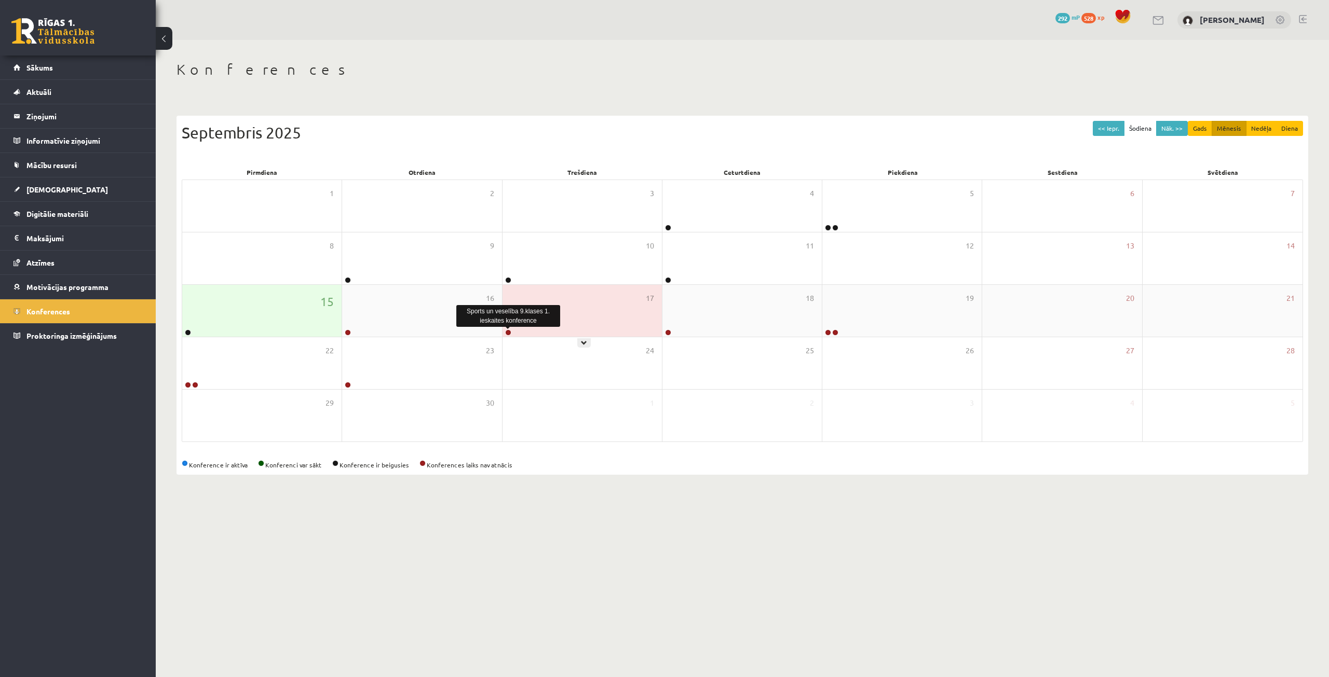
click at [507, 331] on link at bounding box center [508, 333] width 6 height 6
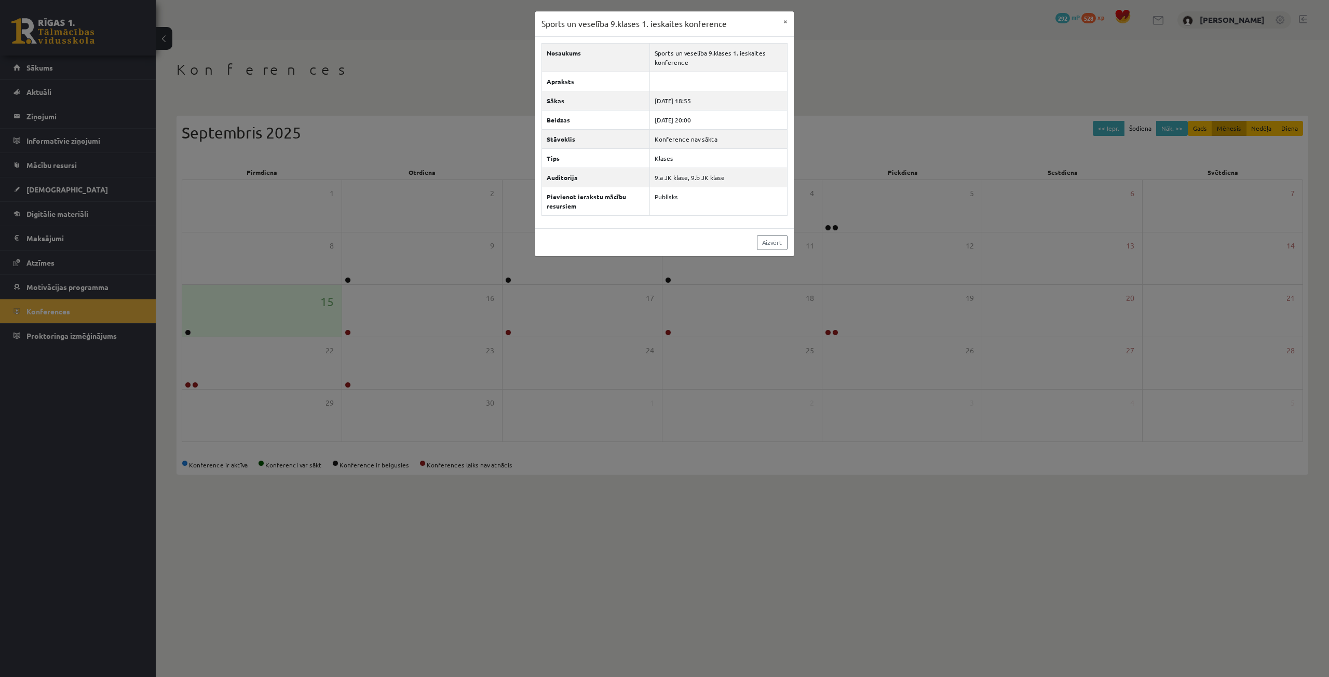
click at [843, 236] on div "Sports un veselība 9.klases 1. ieskaites konference × Nosaukums Sports un vesel…" at bounding box center [664, 338] width 1329 height 677
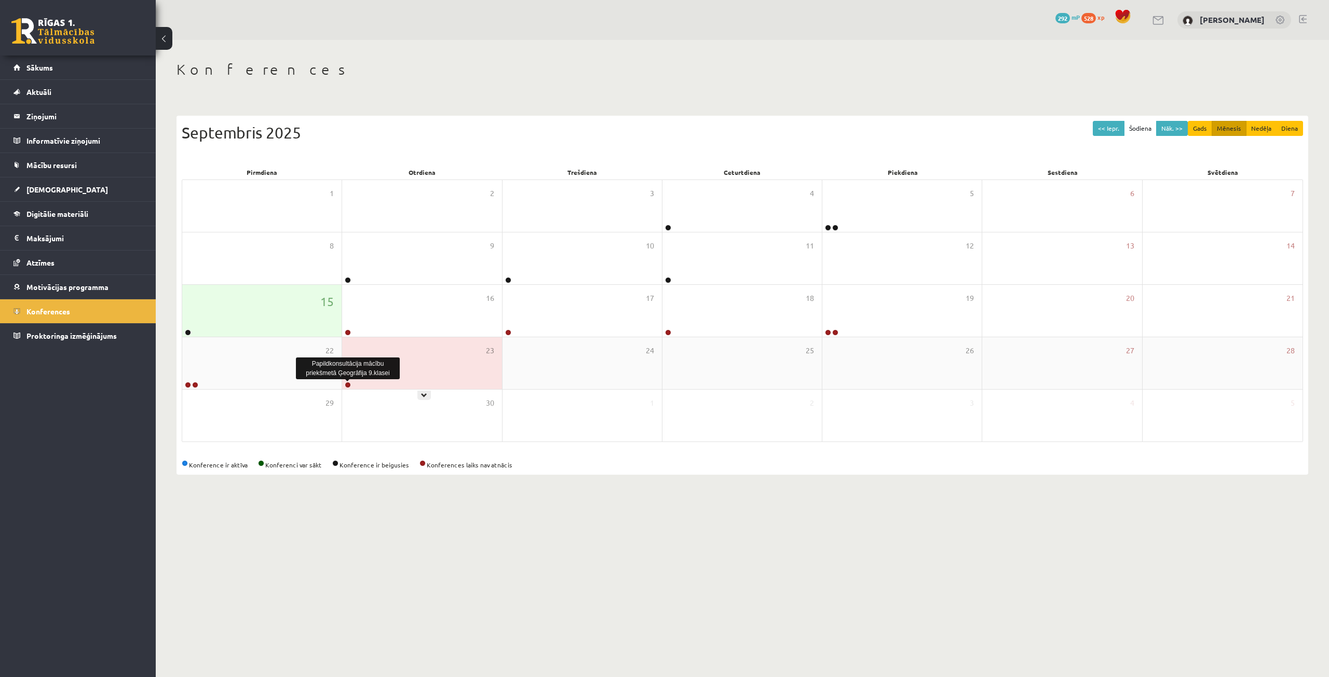
click at [346, 387] on link at bounding box center [348, 385] width 6 height 6
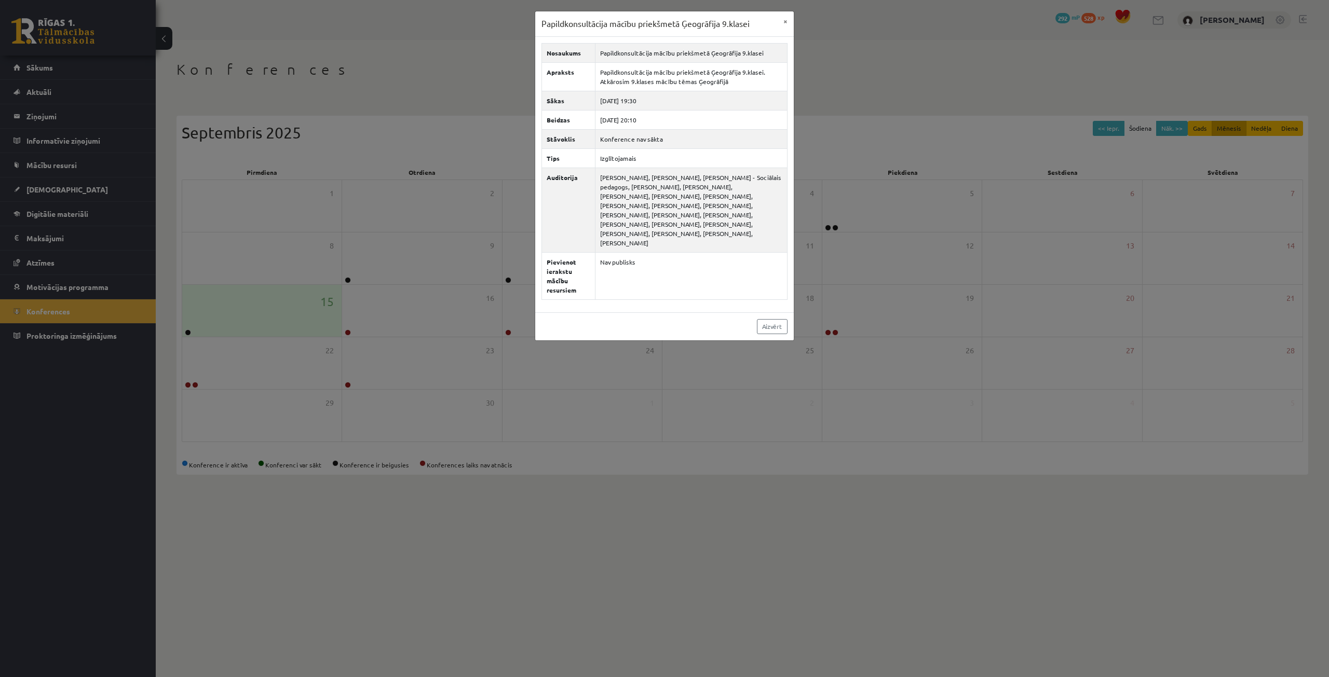
click at [994, 344] on div "Papildkonsultācija mācību priekšmetā Ģeogrāfija 9.klasei × Nosaukums Papildkons…" at bounding box center [664, 338] width 1329 height 677
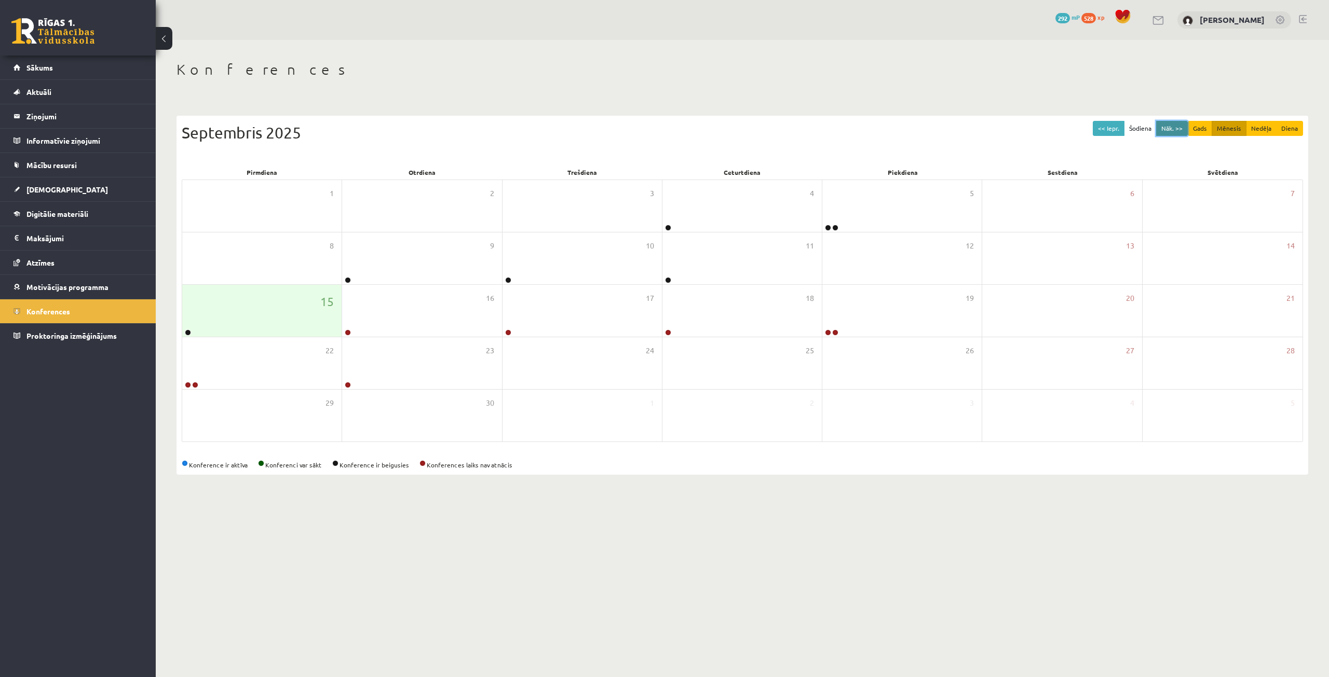
click at [1161, 130] on button "Nāk. >>" at bounding box center [1172, 128] width 32 height 15
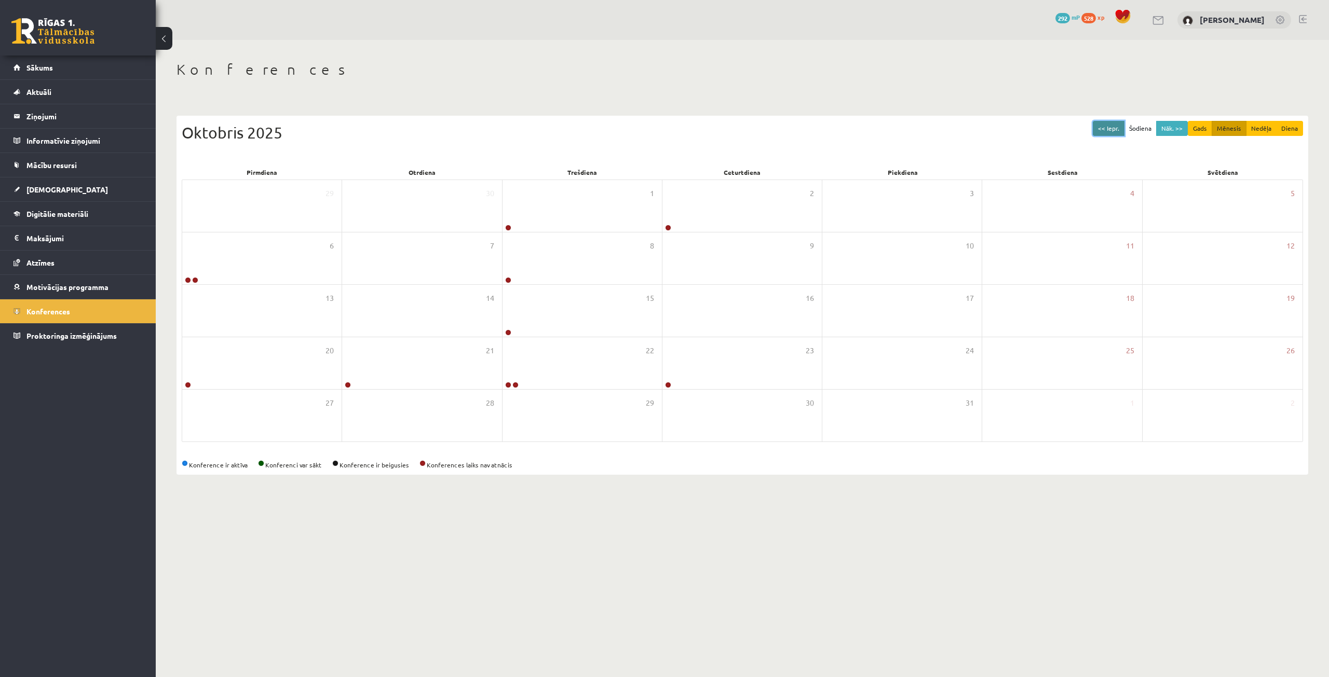
click at [1109, 133] on button "<< Iepr." at bounding box center [1109, 128] width 32 height 15
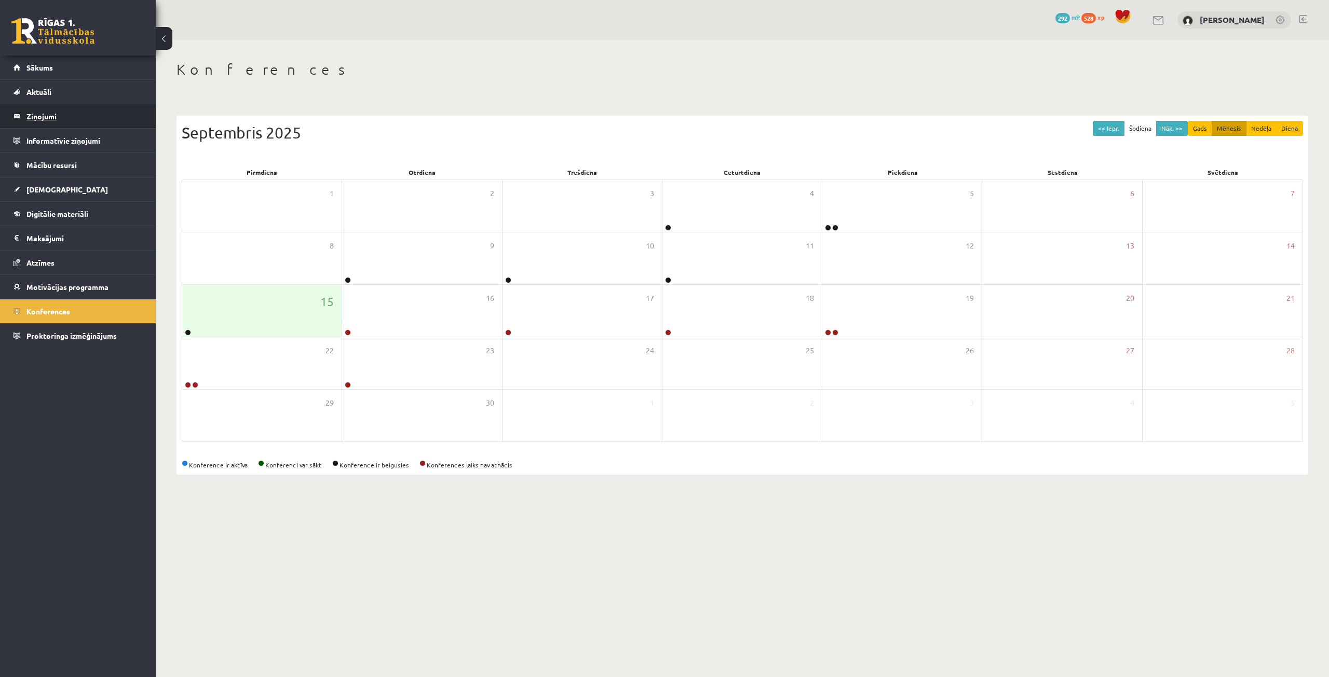
click at [23, 116] on link "Ziņojumi 0" at bounding box center [77, 116] width 129 height 24
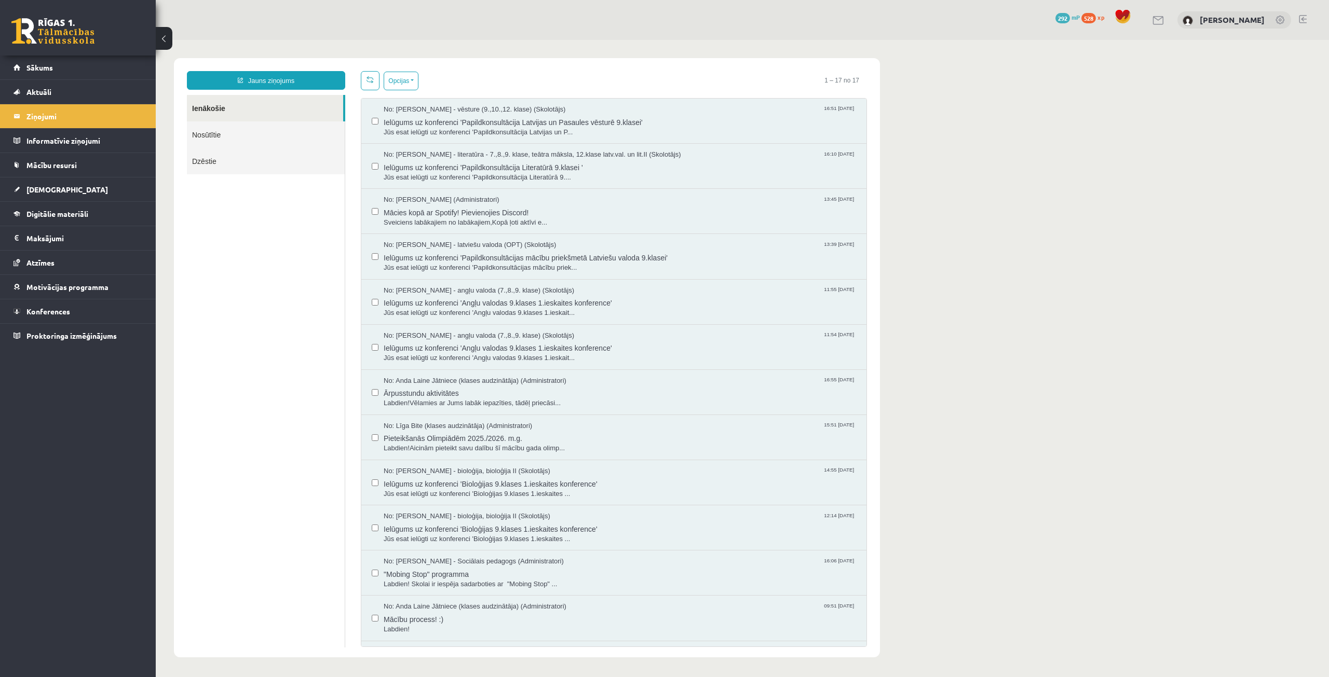
click at [229, 131] on link "Nosūtītie" at bounding box center [266, 134] width 158 height 26
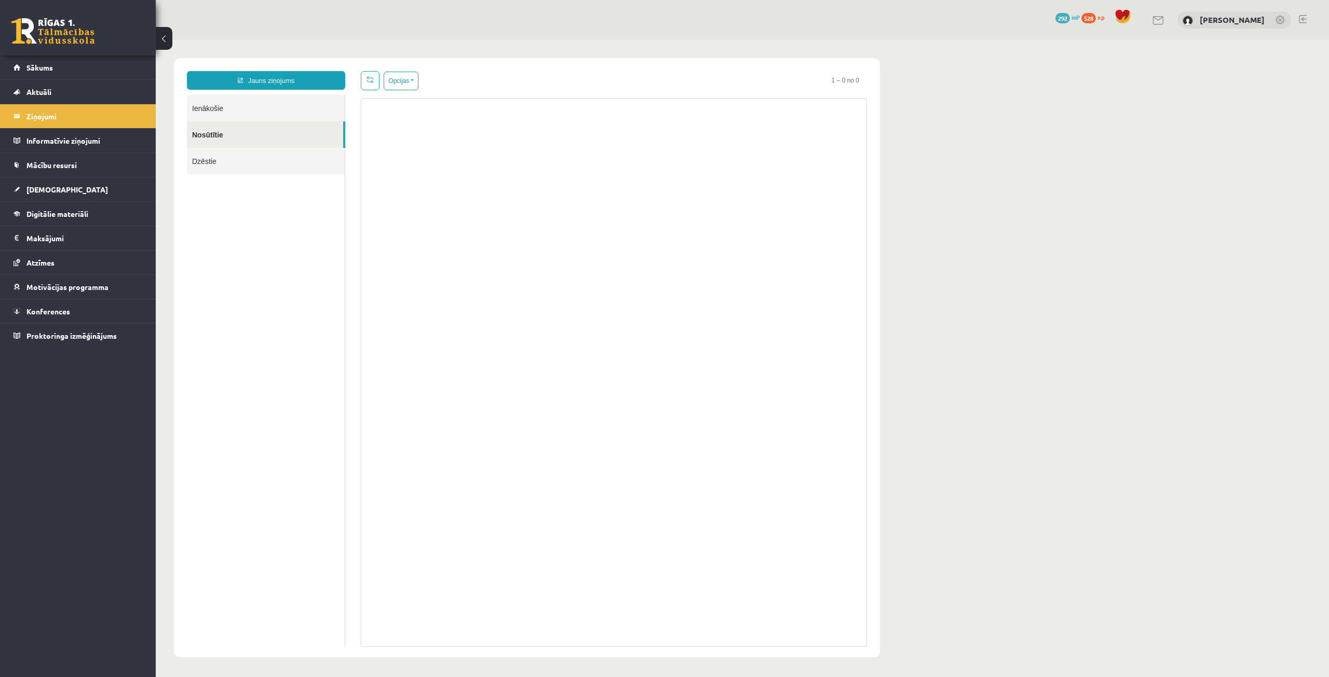
click at [241, 158] on link "Dzēstie" at bounding box center [266, 161] width 158 height 26
click at [240, 115] on link "Ienākošie" at bounding box center [266, 108] width 158 height 26
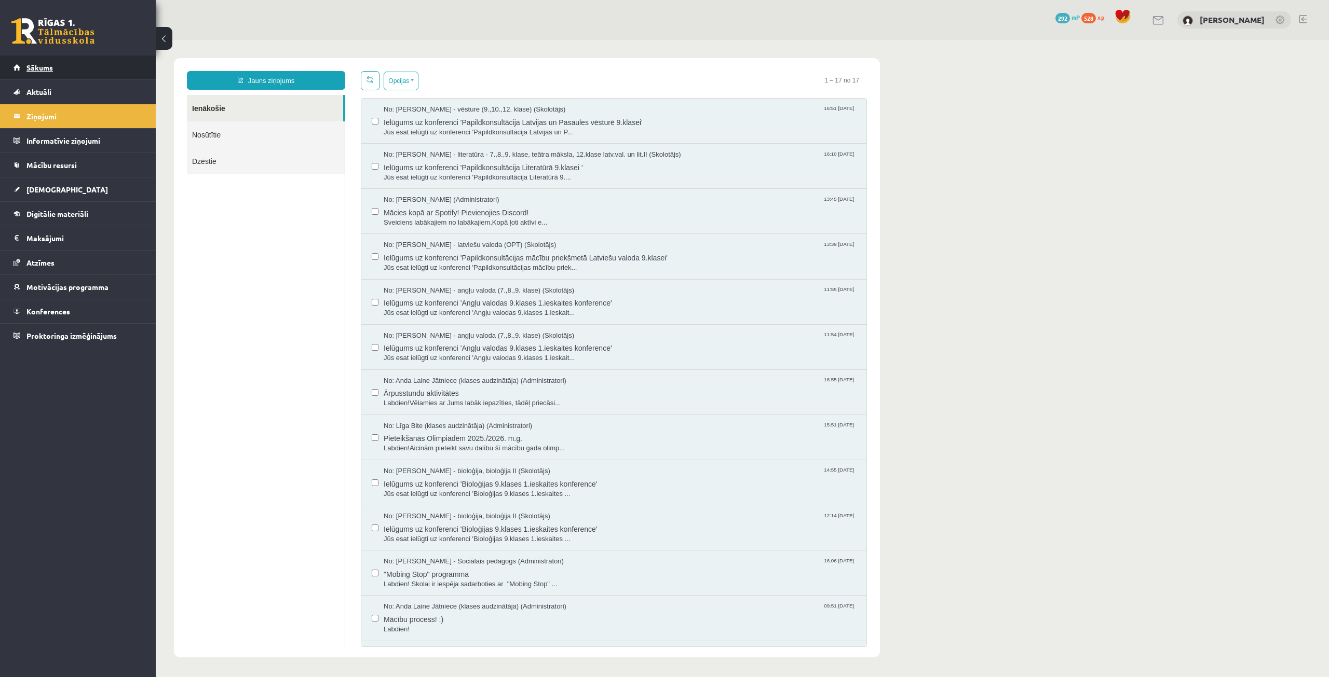
click at [71, 62] on link "Sākums" at bounding box center [77, 68] width 129 height 24
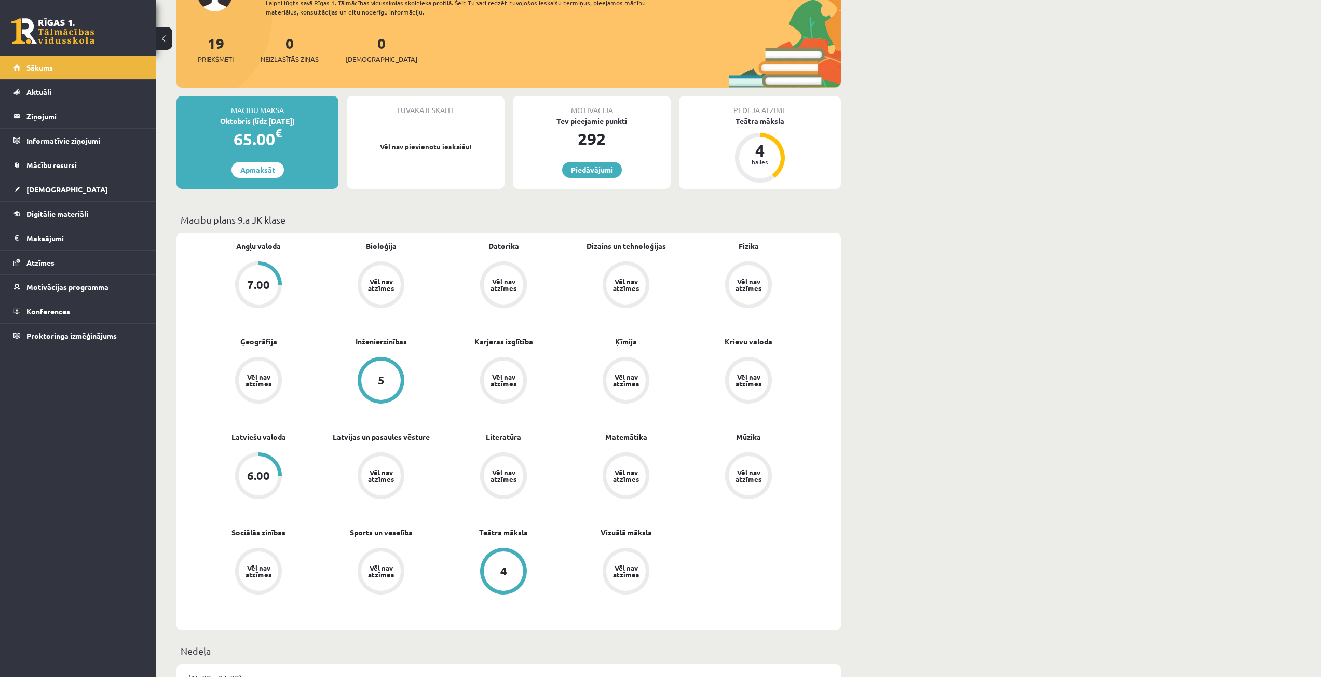
scroll to position [104, 0]
click at [265, 465] on div "6.00" at bounding box center [258, 474] width 39 height 39
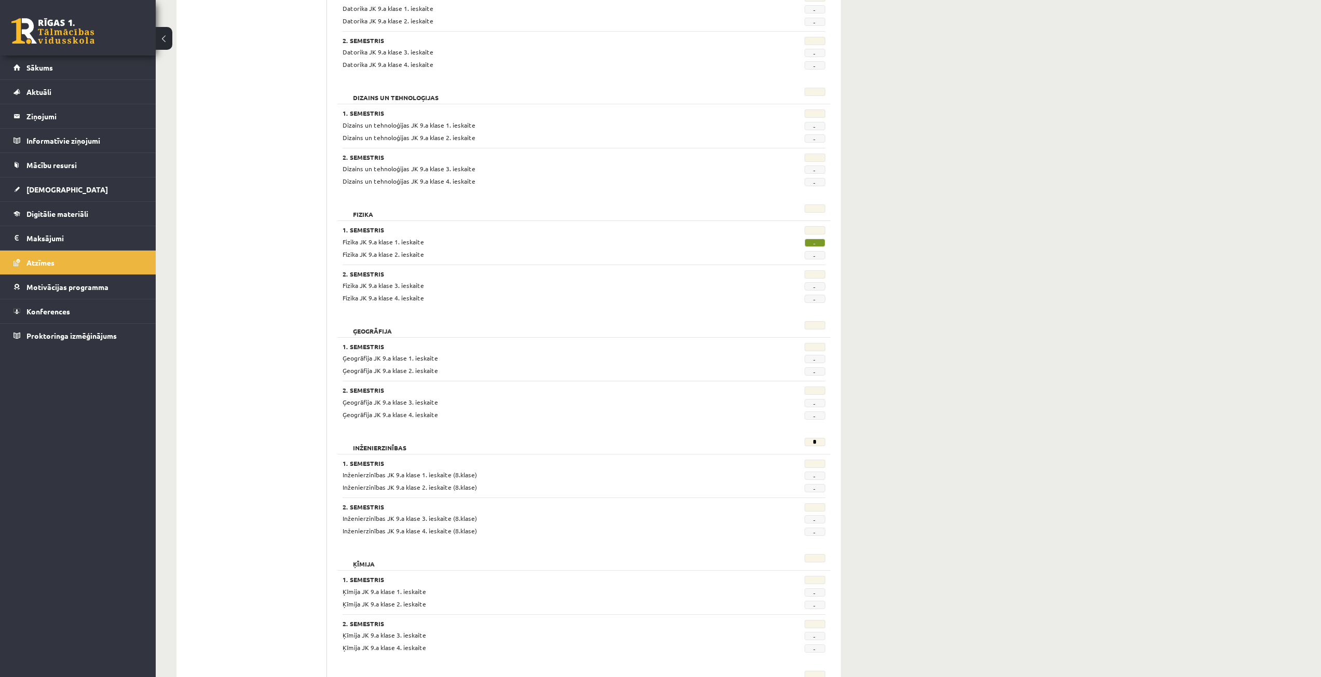
scroll to position [374, 0]
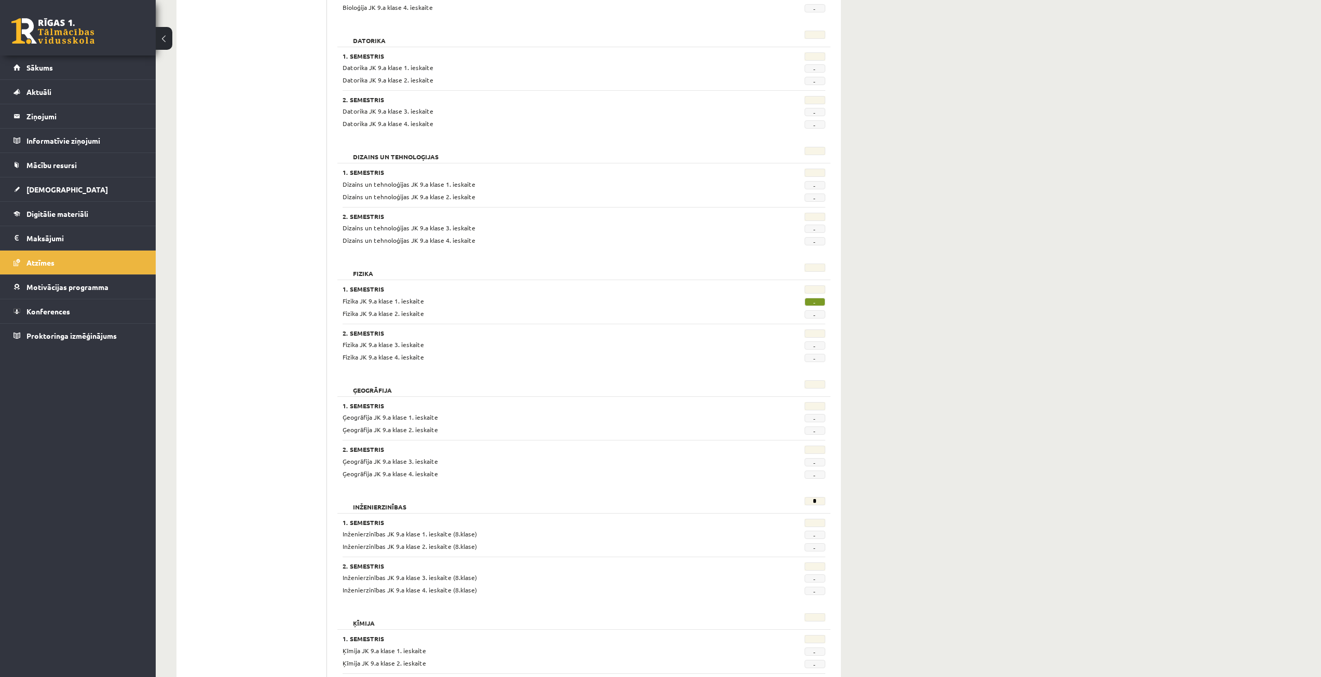
click at [818, 301] on span "-" at bounding box center [815, 302] width 21 height 8
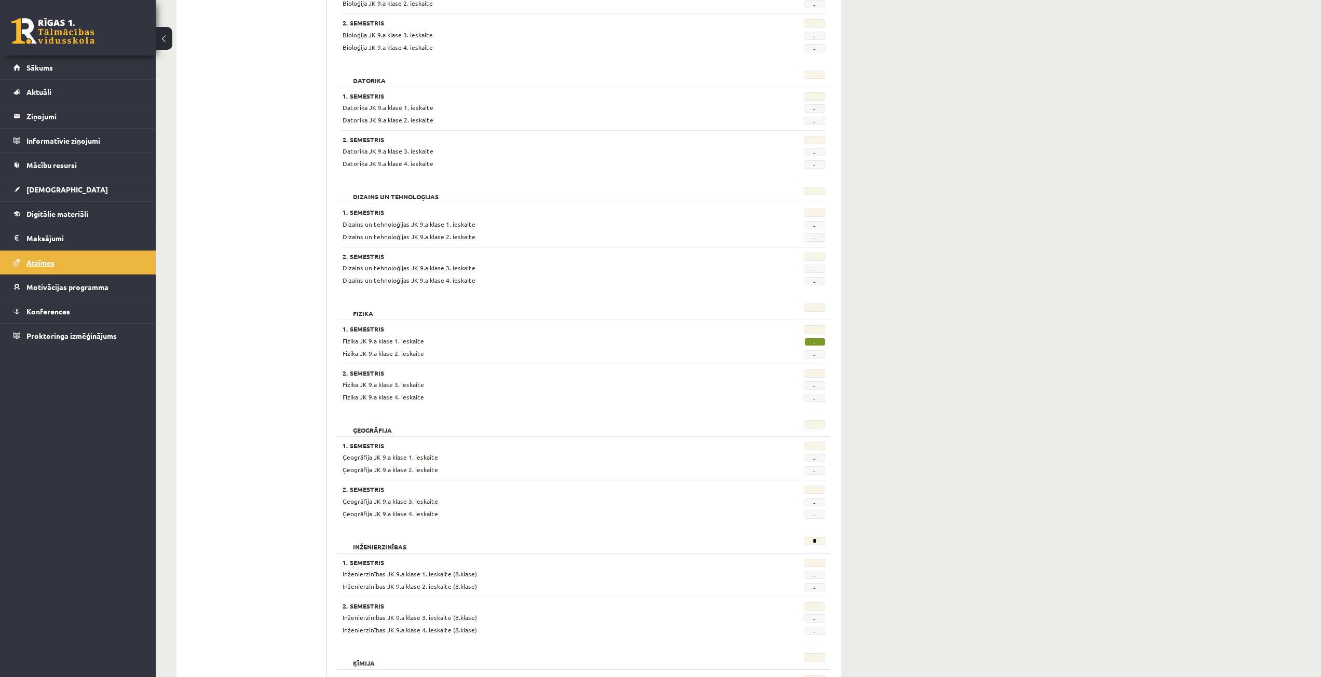
scroll to position [270, 0]
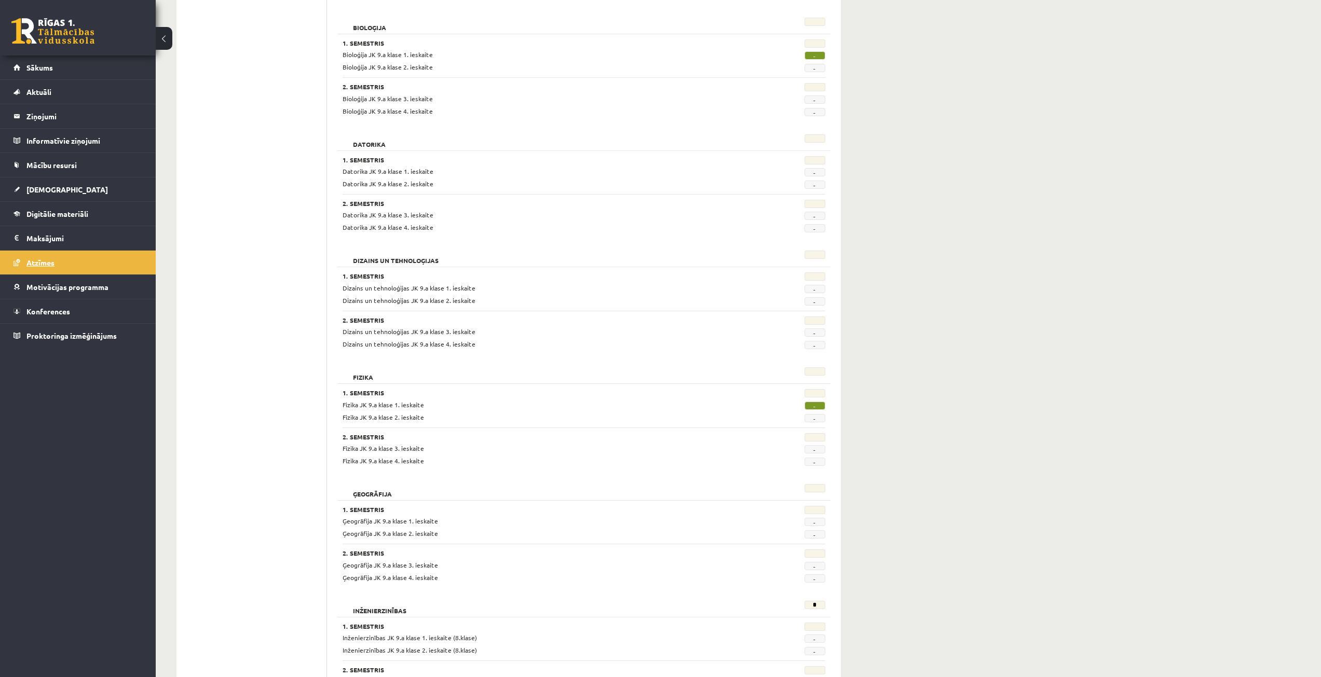
click at [89, 262] on link "Atzīmes" at bounding box center [77, 263] width 129 height 24
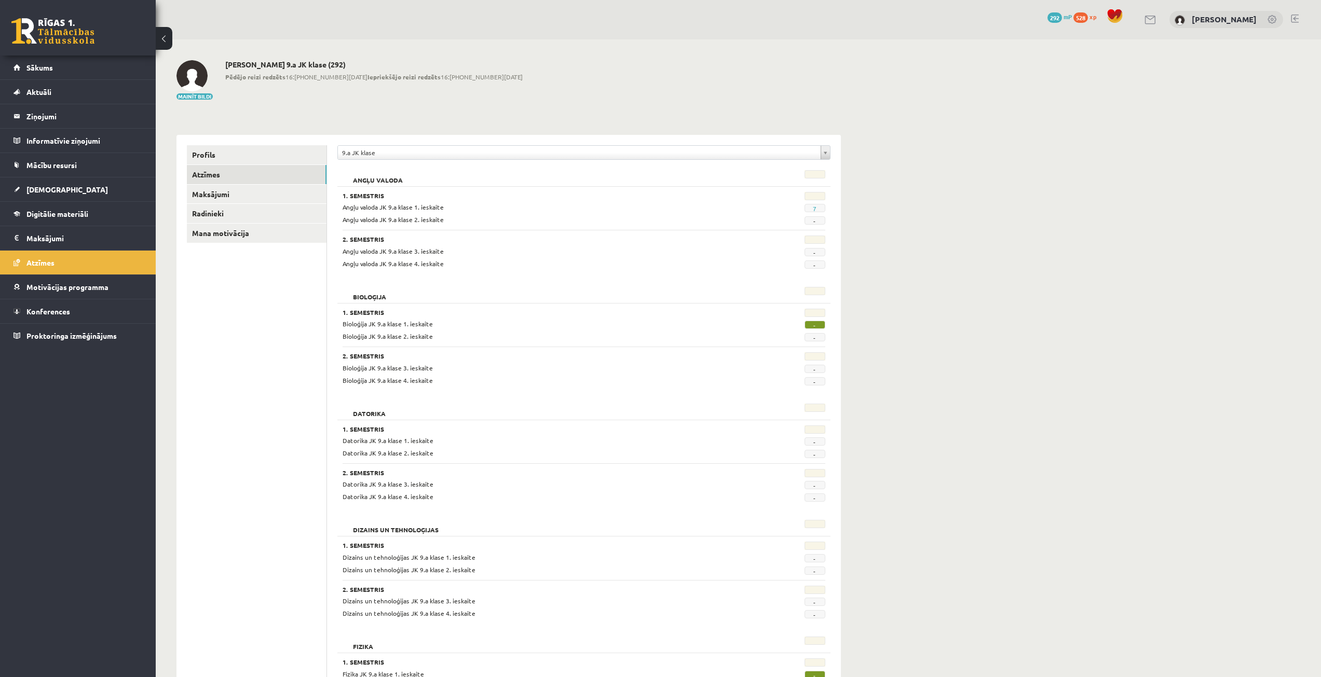
scroll to position [0, 0]
click at [55, 74] on link "Sākums" at bounding box center [77, 68] width 129 height 24
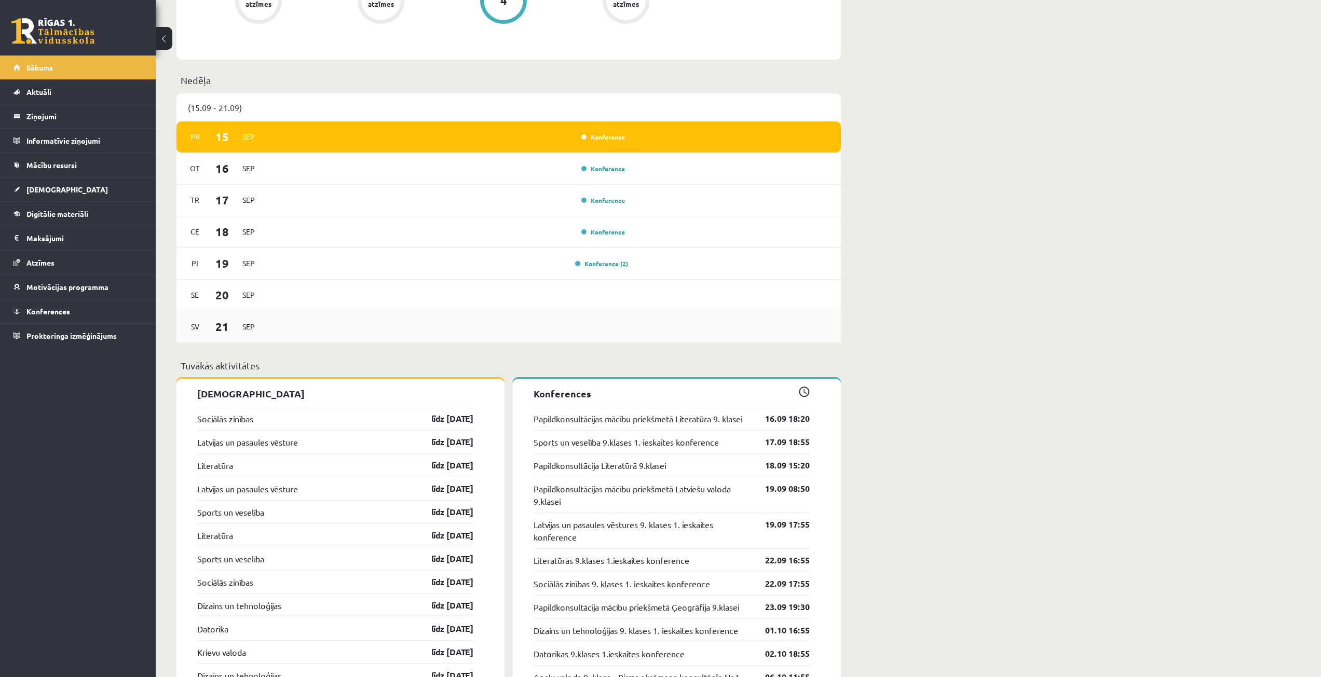
scroll to position [675, 0]
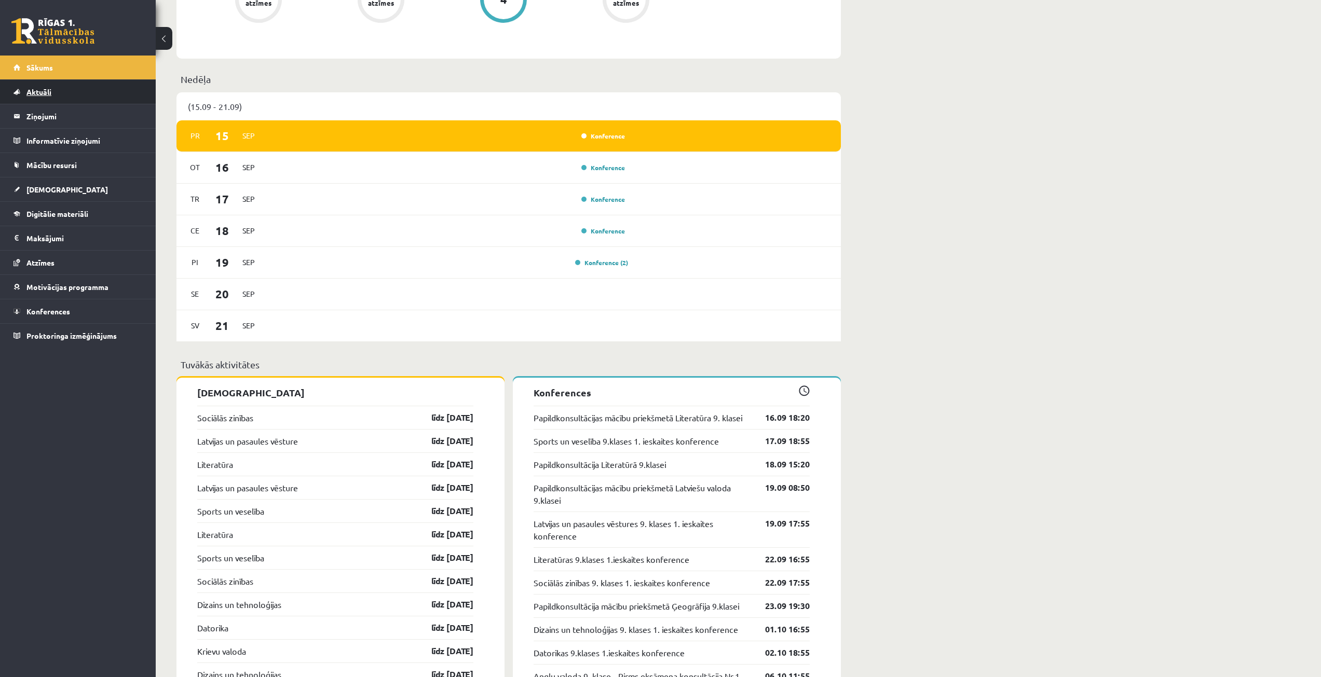
click at [60, 88] on link "Aktuāli" at bounding box center [77, 92] width 129 height 24
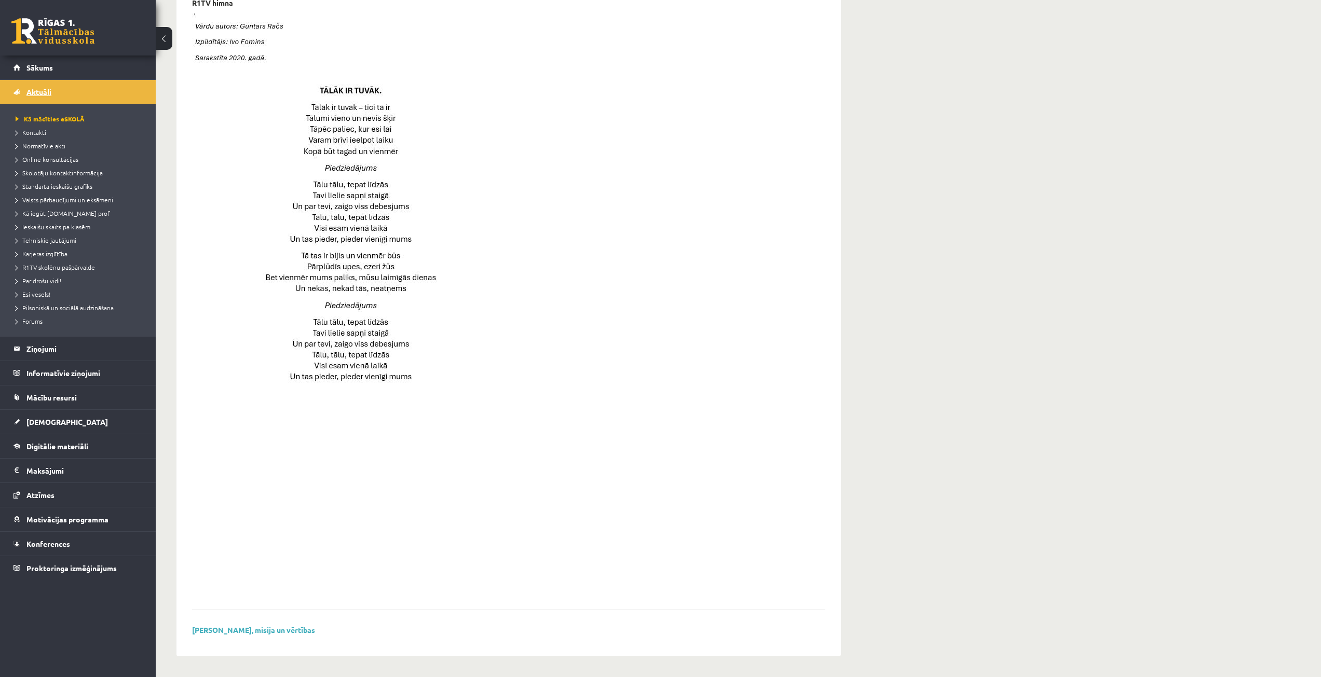
scroll to position [454, 0]
click at [71, 72] on link "Sākums" at bounding box center [77, 68] width 129 height 24
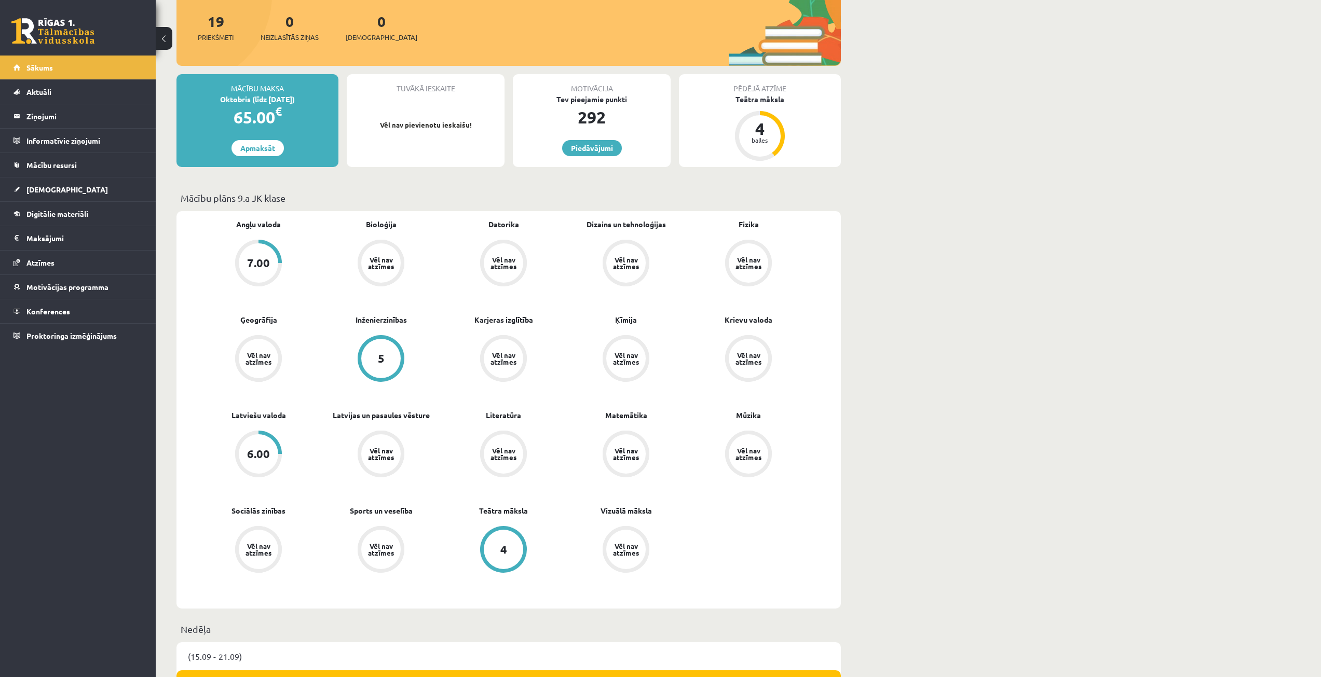
scroll to position [156, 0]
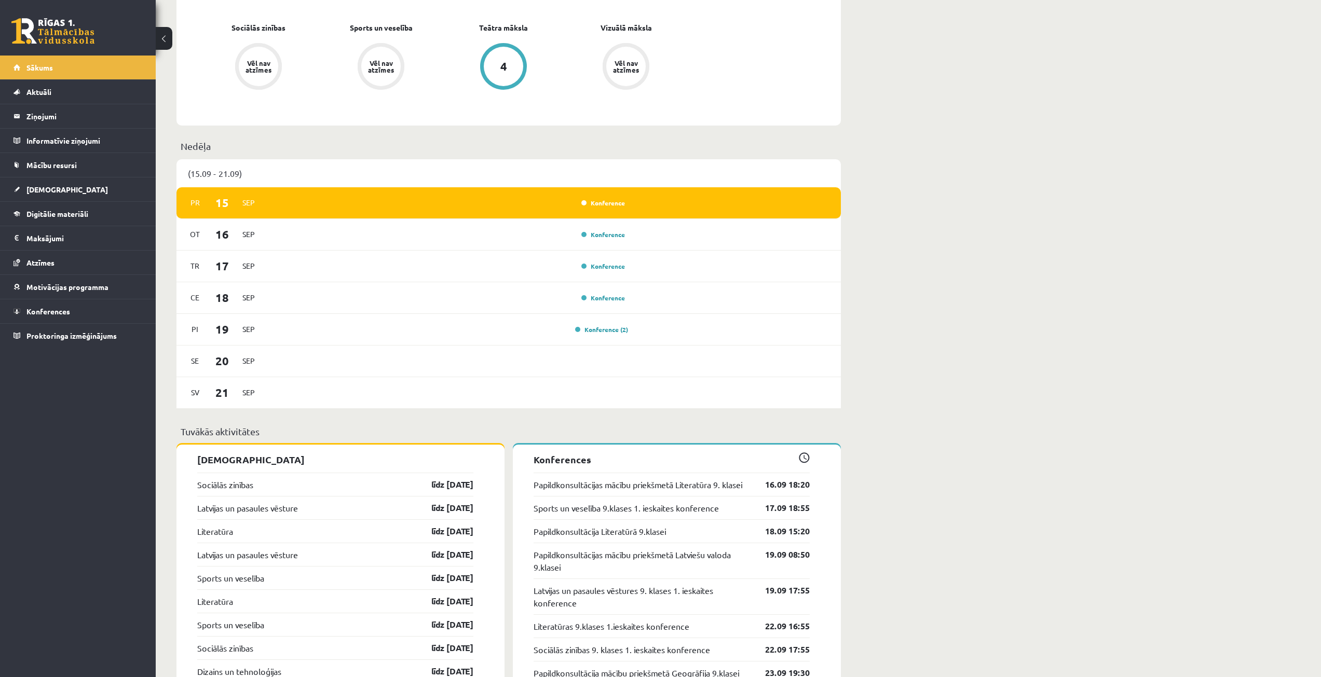
scroll to position [623, 0]
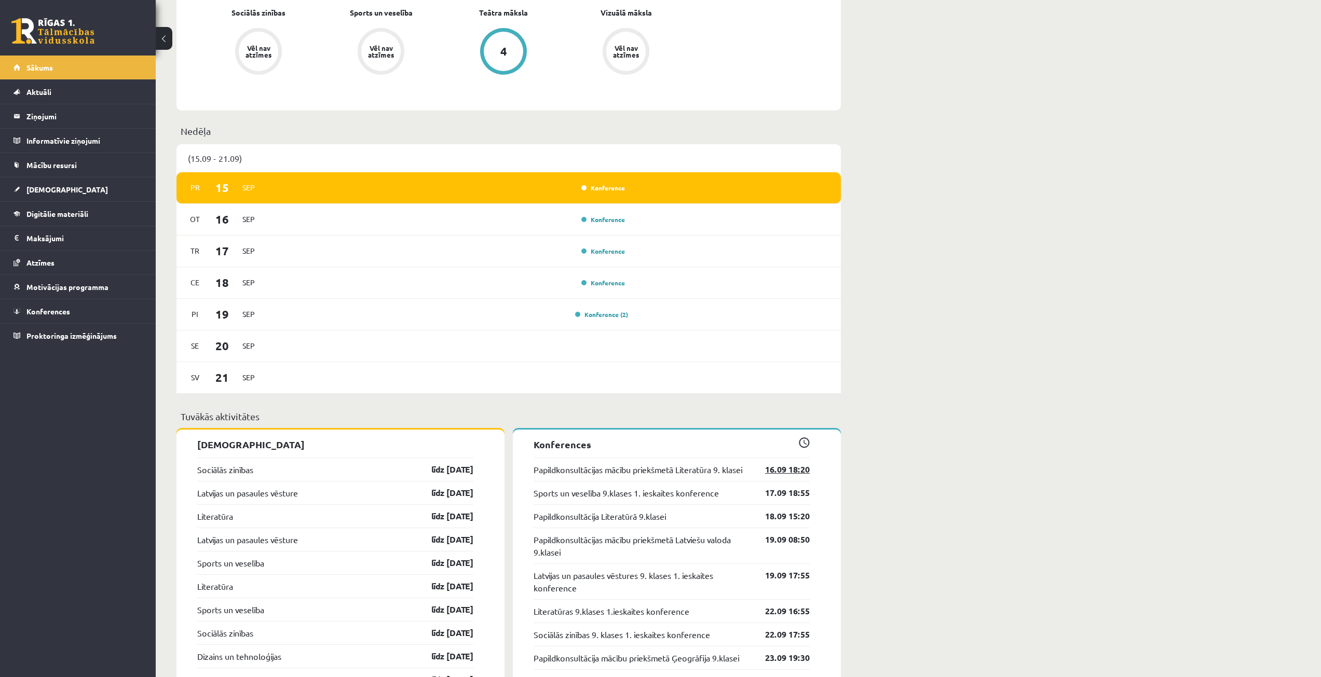
click at [770, 470] on link "16.09 18:20" at bounding box center [780, 470] width 60 height 12
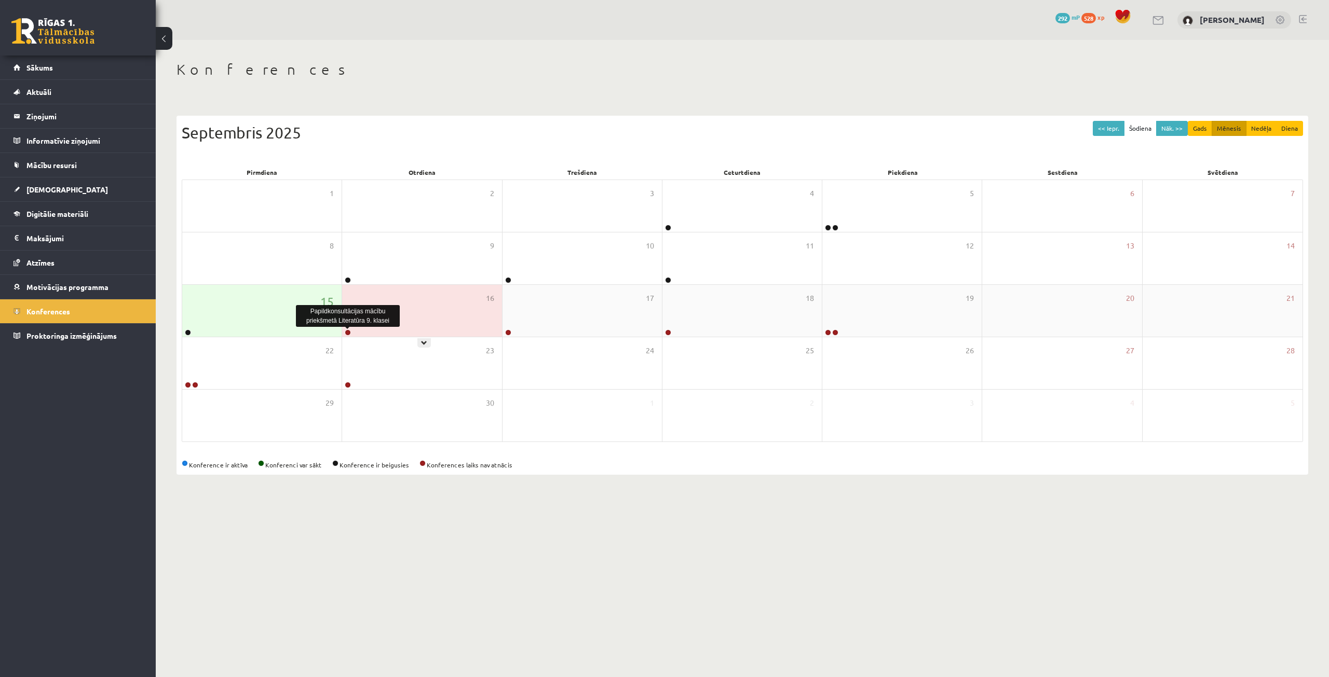
click at [347, 335] on link at bounding box center [348, 333] width 6 height 6
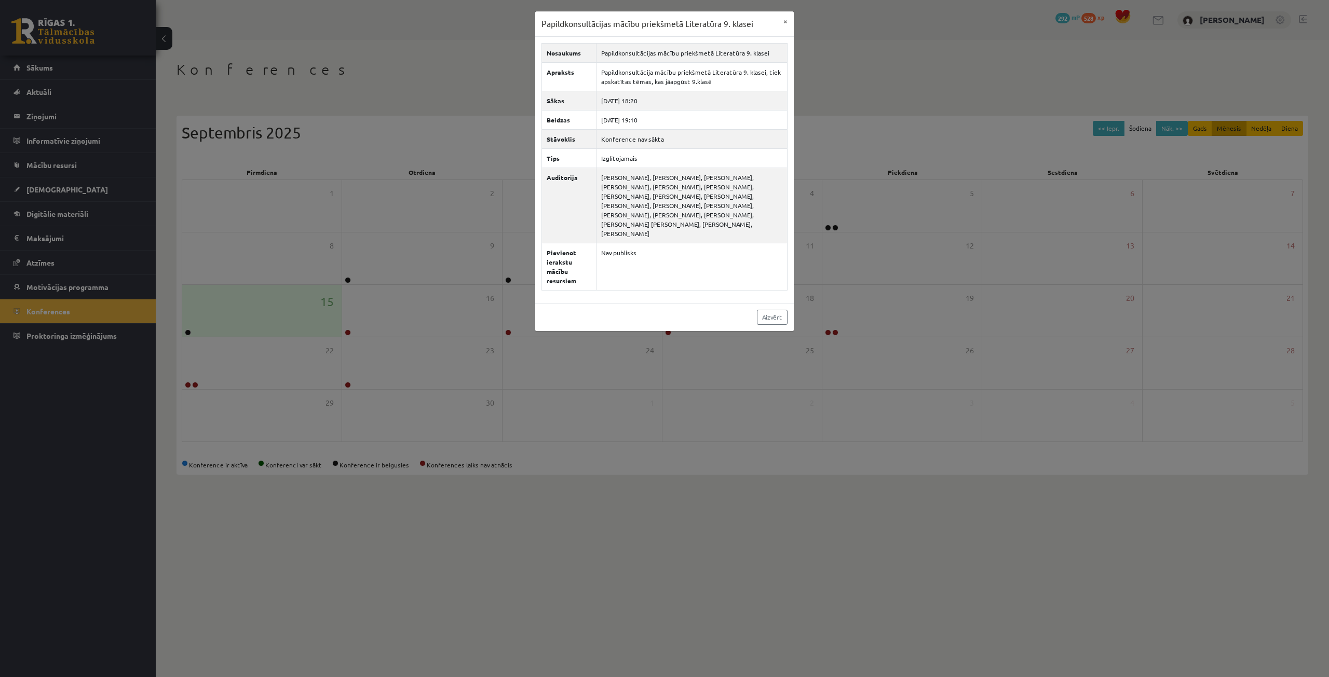
click at [303, 145] on div "Papildkonsultācijas mācību priekšmetā Literatūra 9. klasei × Nosaukums Papildko…" at bounding box center [664, 338] width 1329 height 677
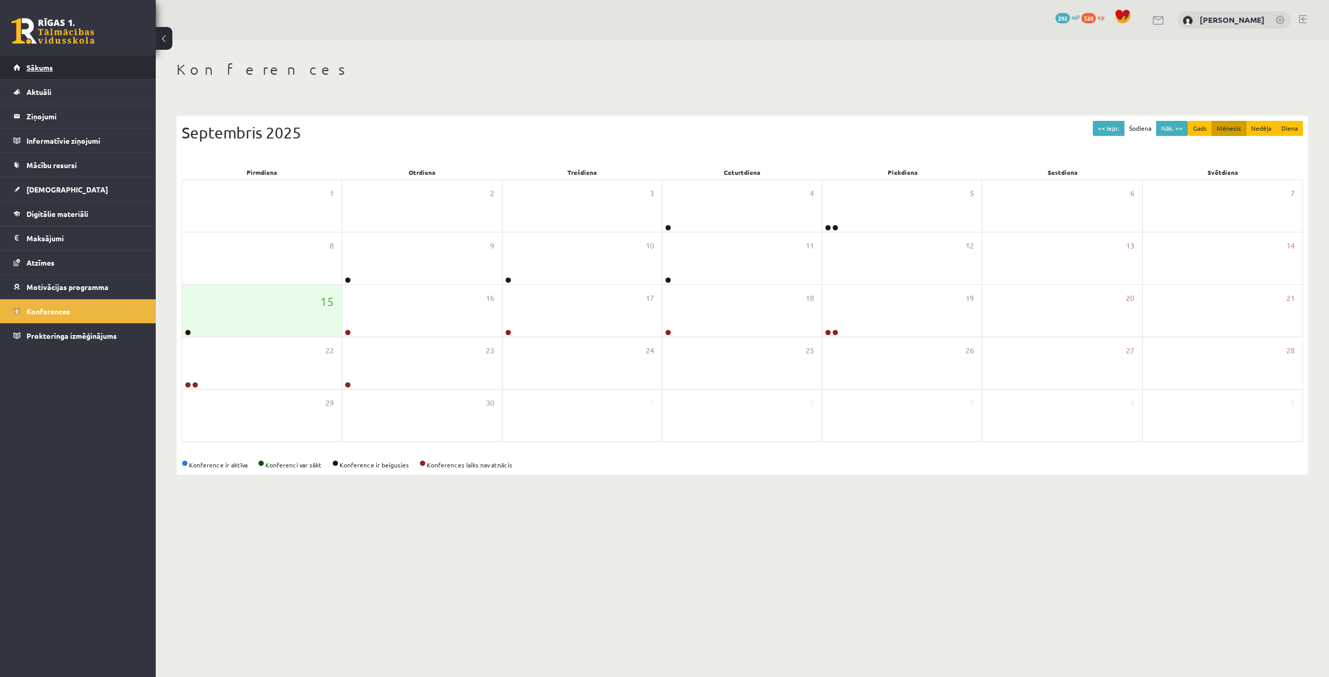
click at [102, 63] on link "Sākums" at bounding box center [77, 68] width 129 height 24
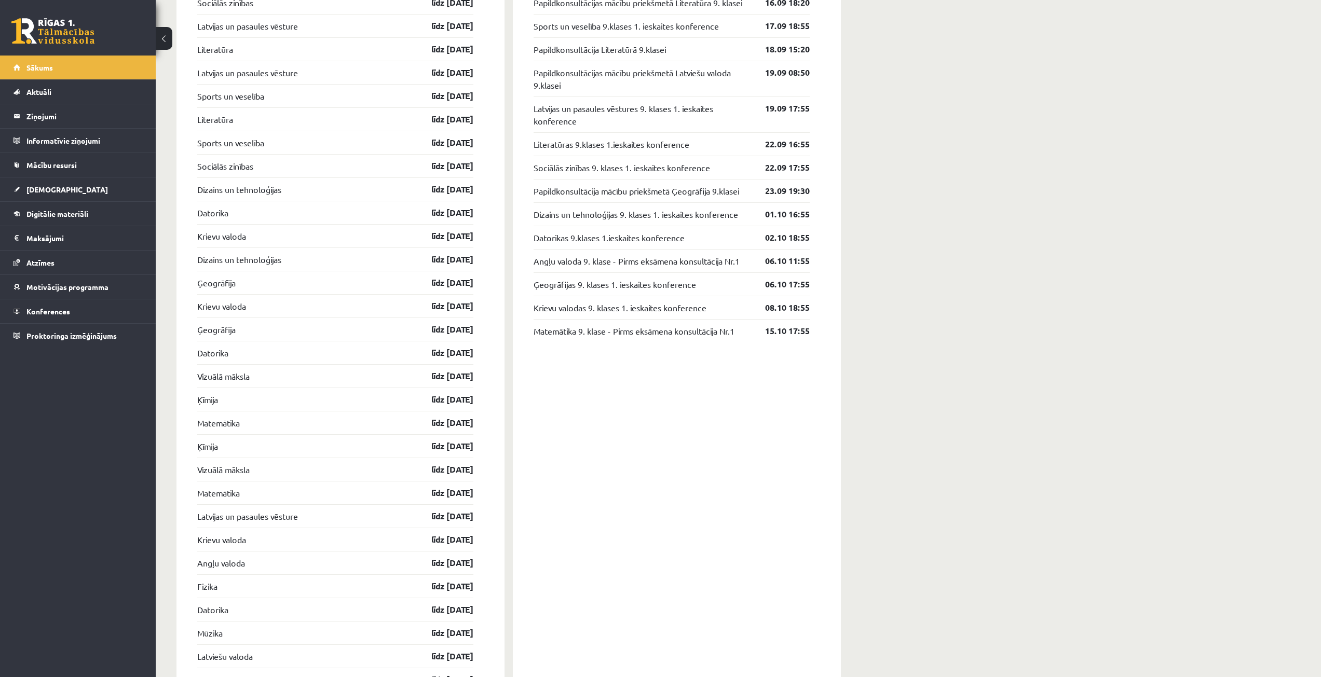
scroll to position [882, 0]
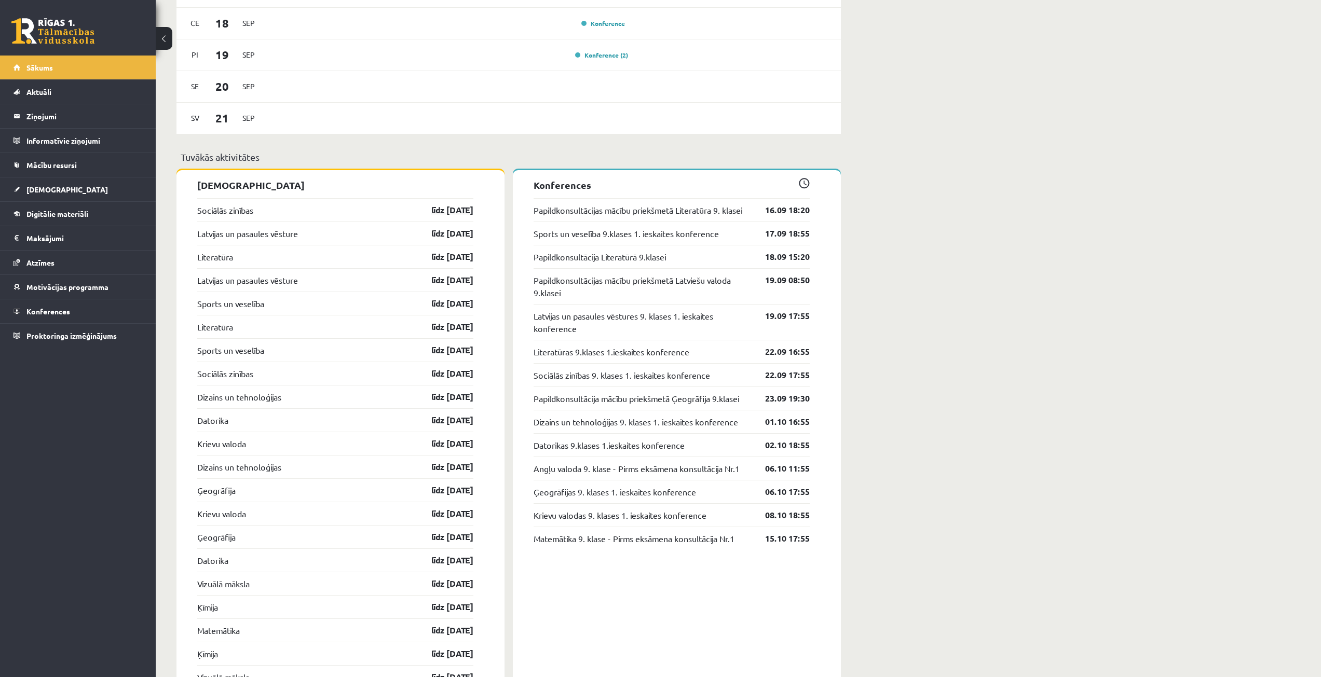
click at [450, 211] on link "līdz [DATE]" at bounding box center [443, 210] width 60 height 12
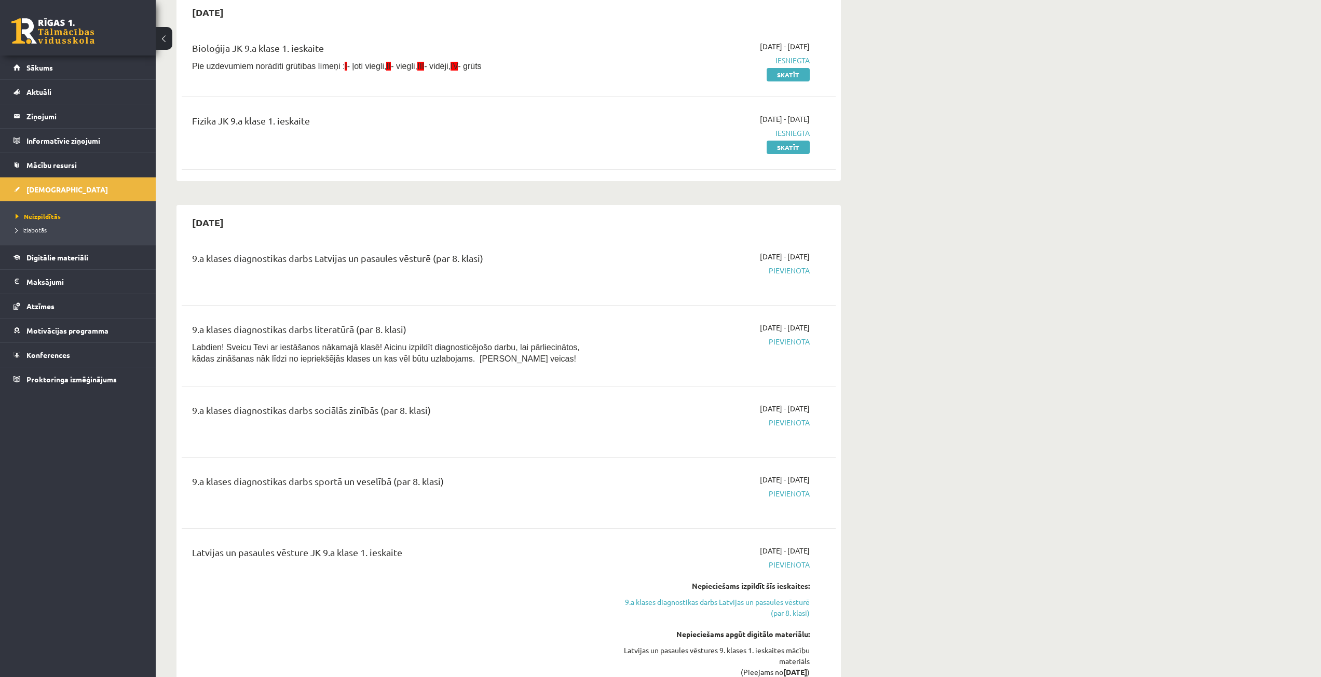
scroll to position [104, 0]
click at [772, 80] on link "Skatīt" at bounding box center [788, 78] width 43 height 13
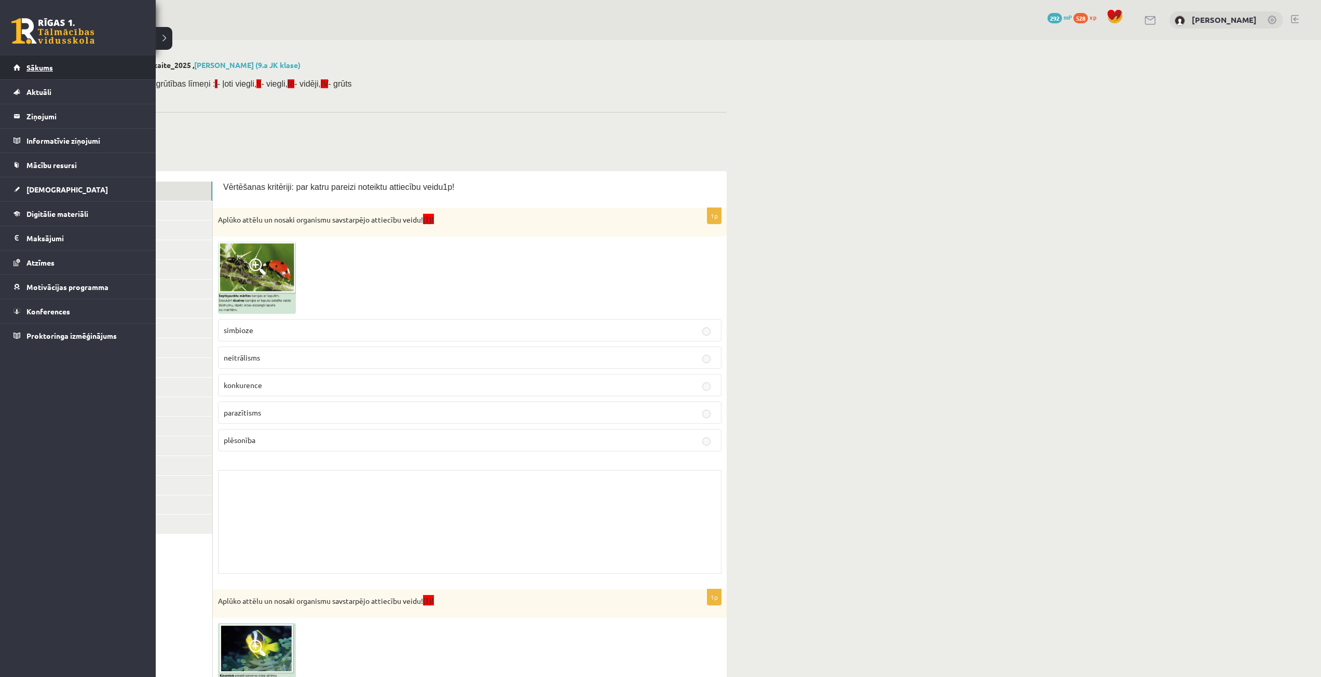
click at [33, 72] on link "Sākums" at bounding box center [77, 68] width 129 height 24
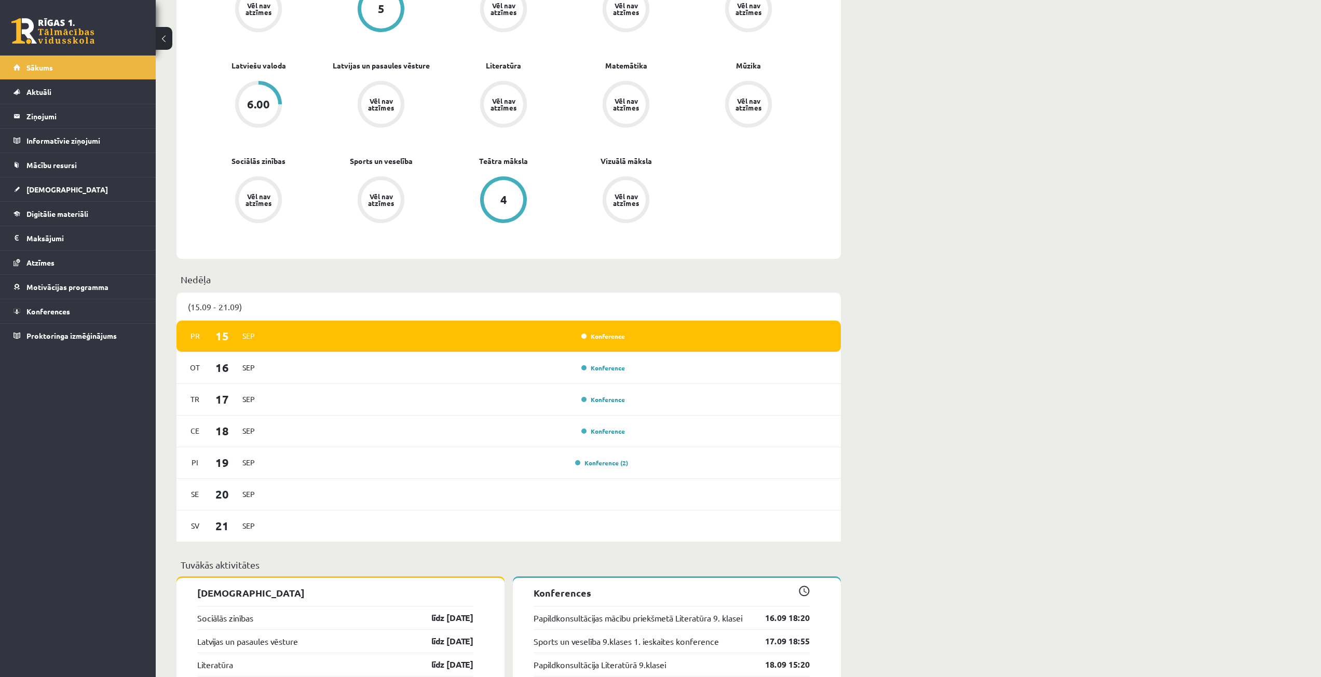
scroll to position [571, 0]
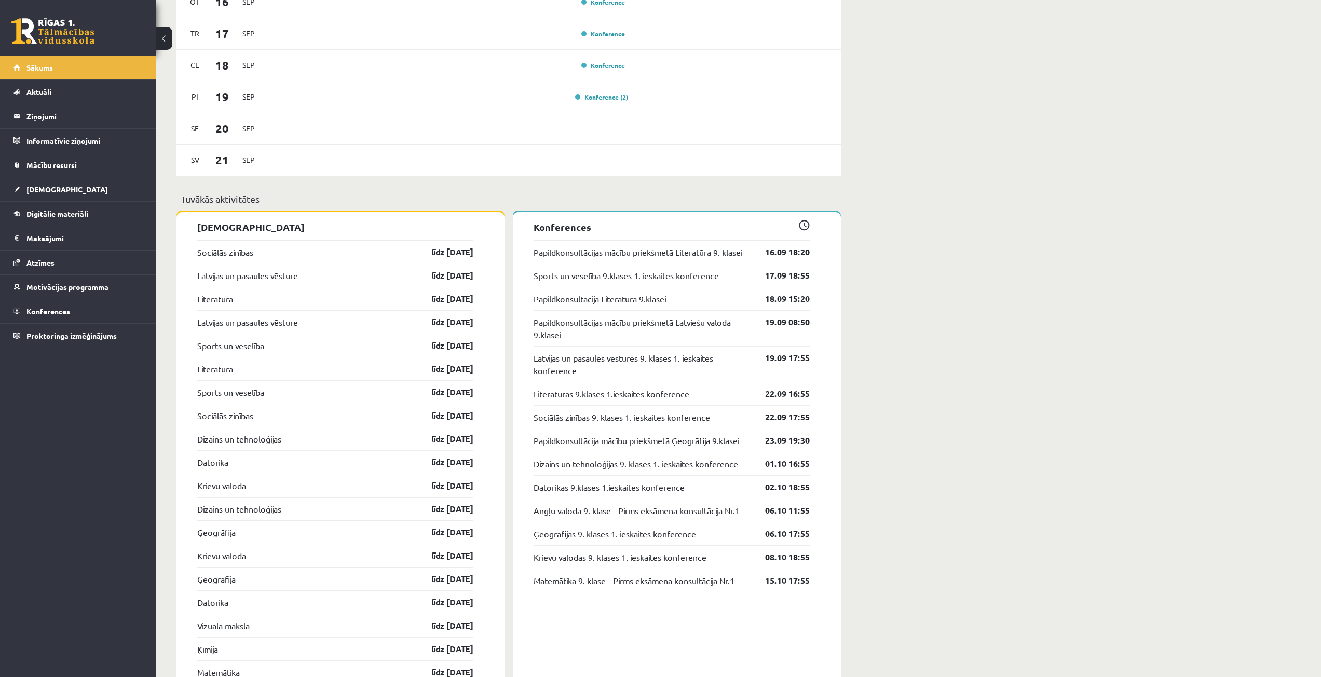
scroll to position [831, 0]
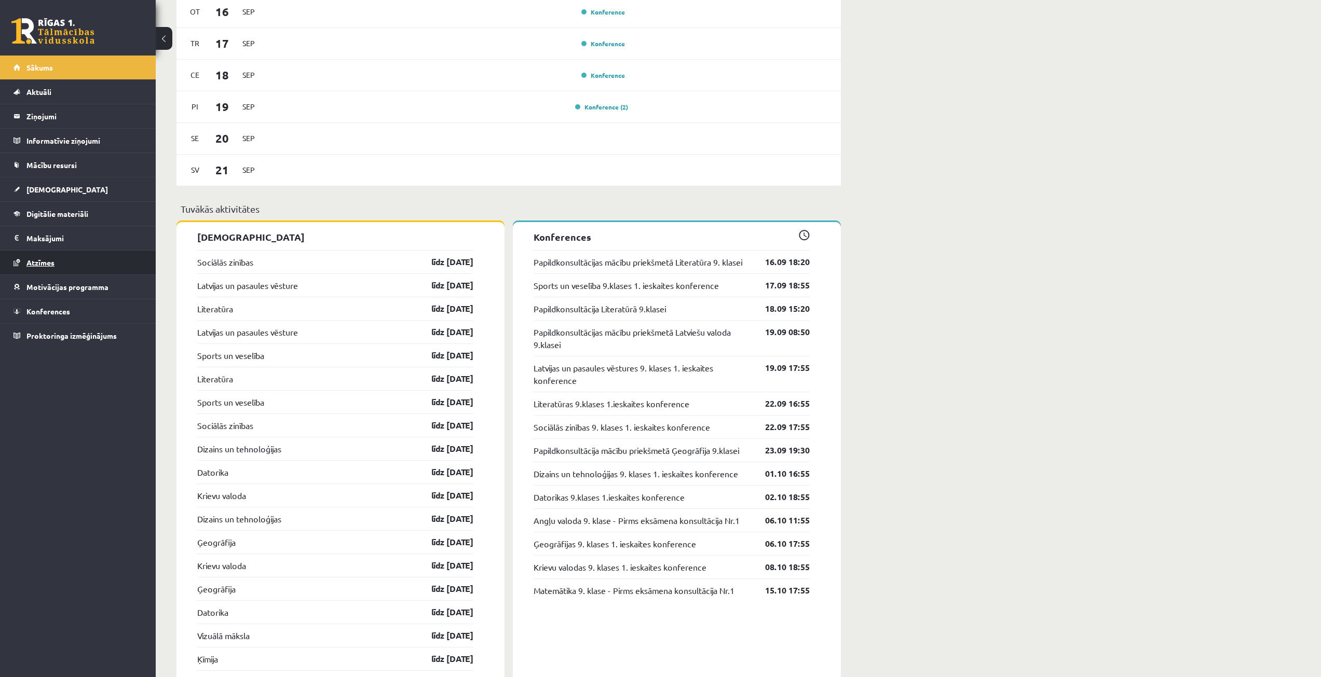
click at [61, 273] on link "Atzīmes" at bounding box center [77, 263] width 129 height 24
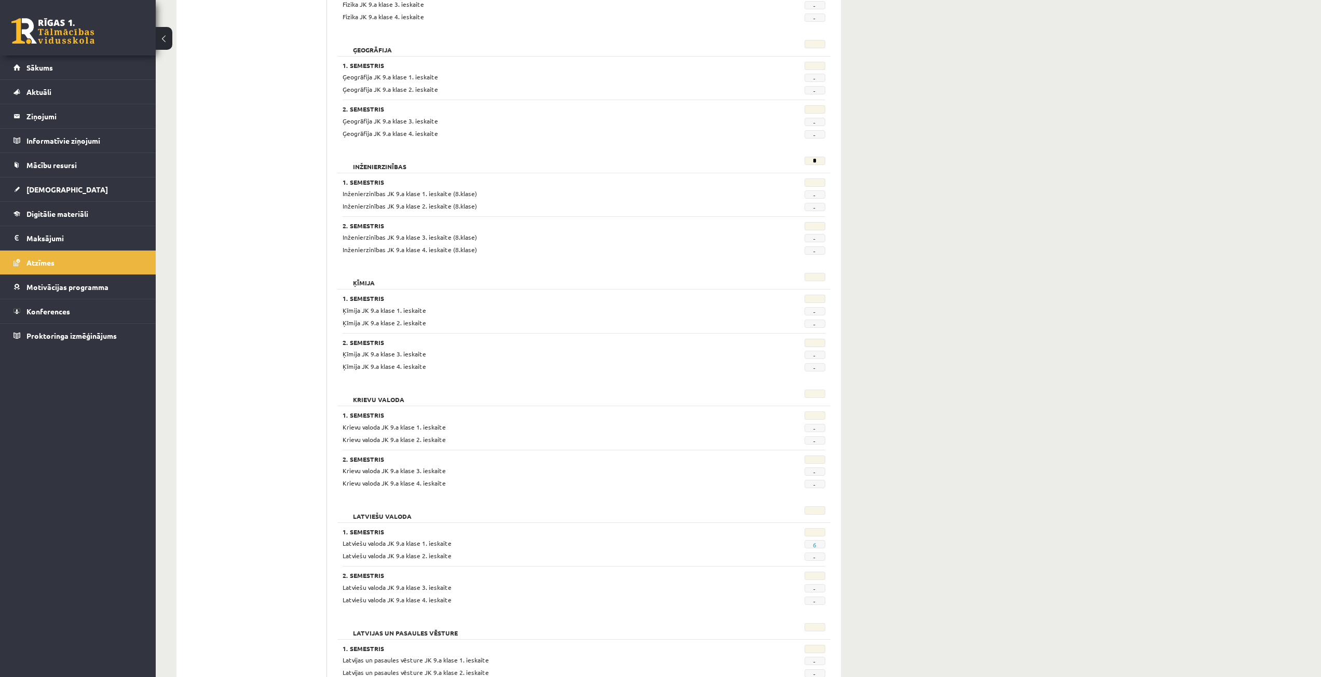
scroll to position [571, 0]
